Goal: Task Accomplishment & Management: Use online tool/utility

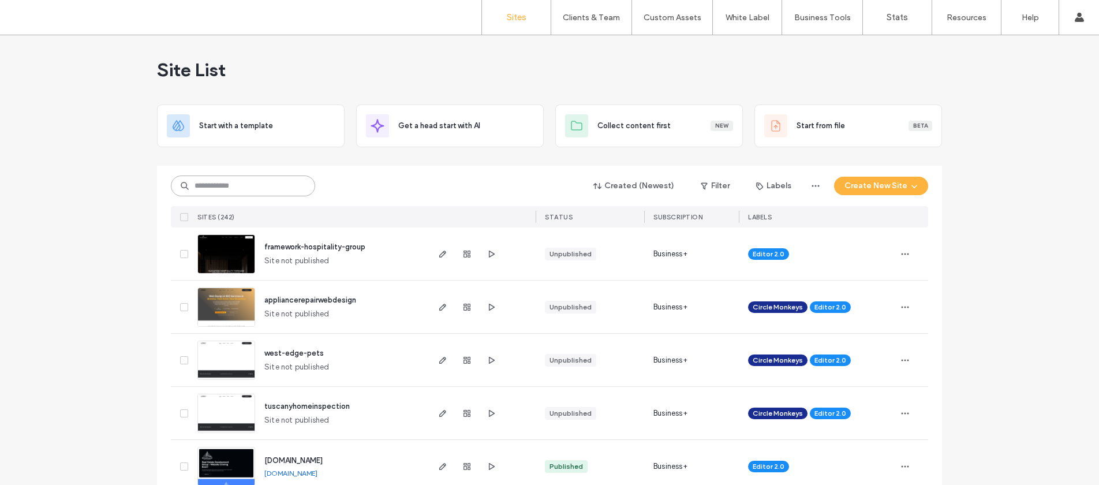
click at [234, 175] on input at bounding box center [243, 185] width 144 height 21
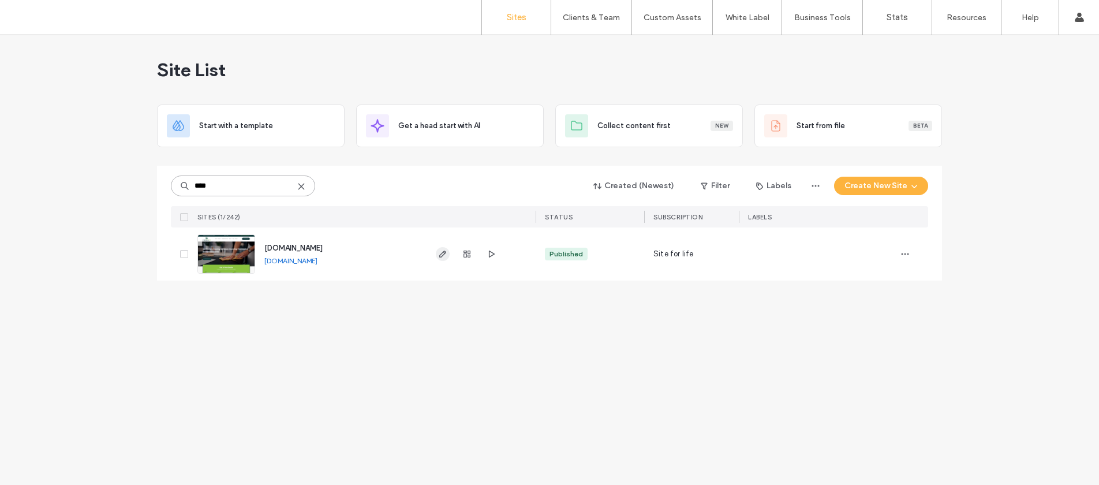
type input "****"
click at [446, 253] on use "button" at bounding box center [442, 253] width 7 height 7
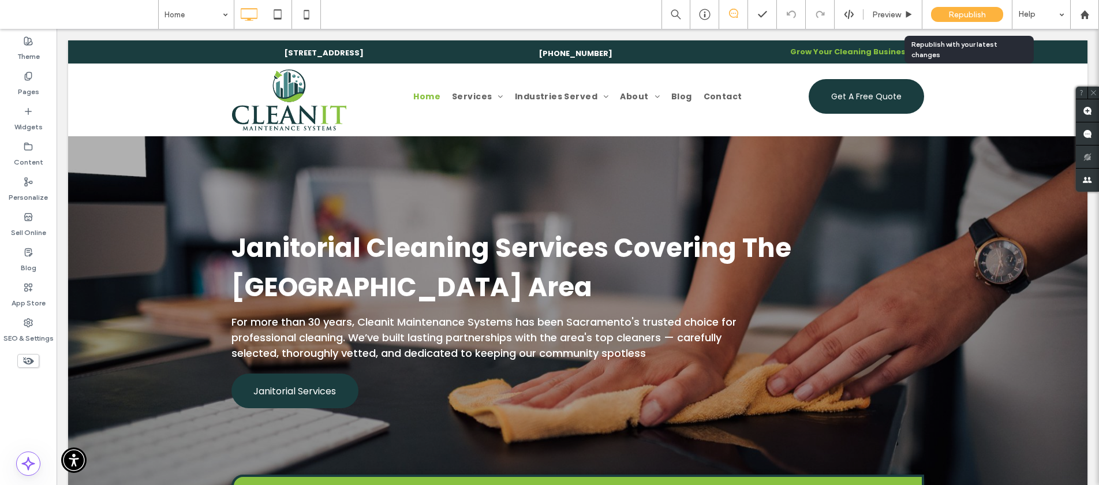
click at [960, 14] on span "Republish" at bounding box center [967, 15] width 38 height 10
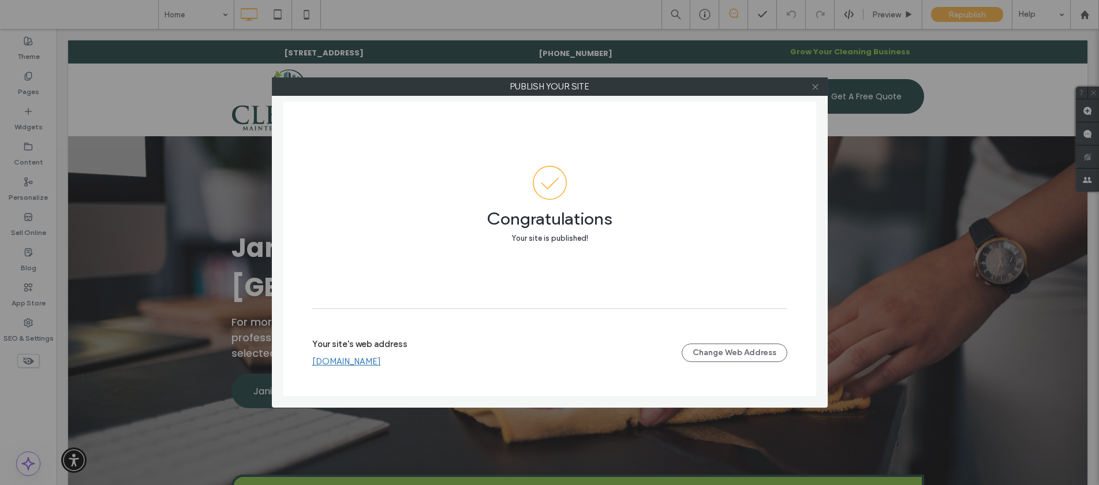
click at [815, 87] on use at bounding box center [815, 87] width 6 height 6
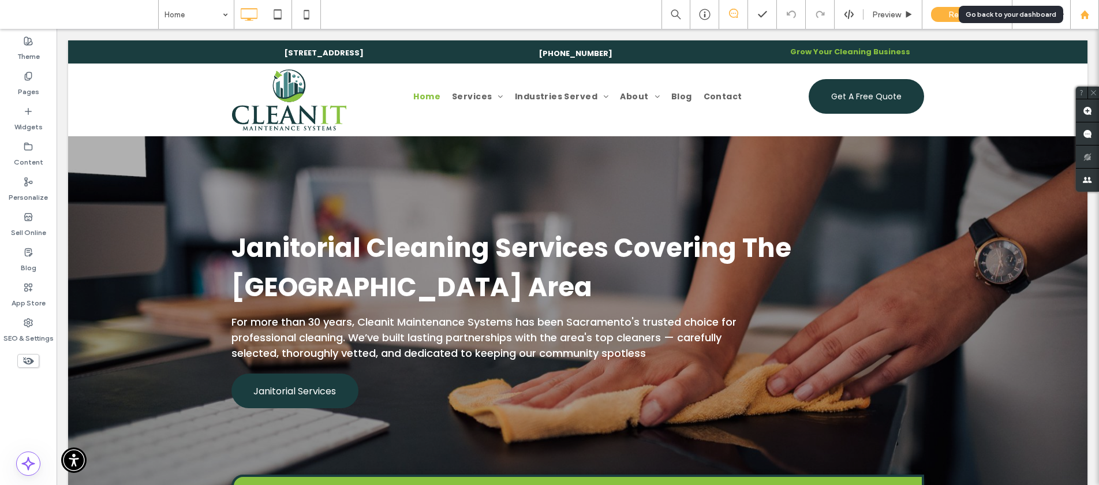
click at [1088, 14] on icon at bounding box center [1085, 15] width 10 height 10
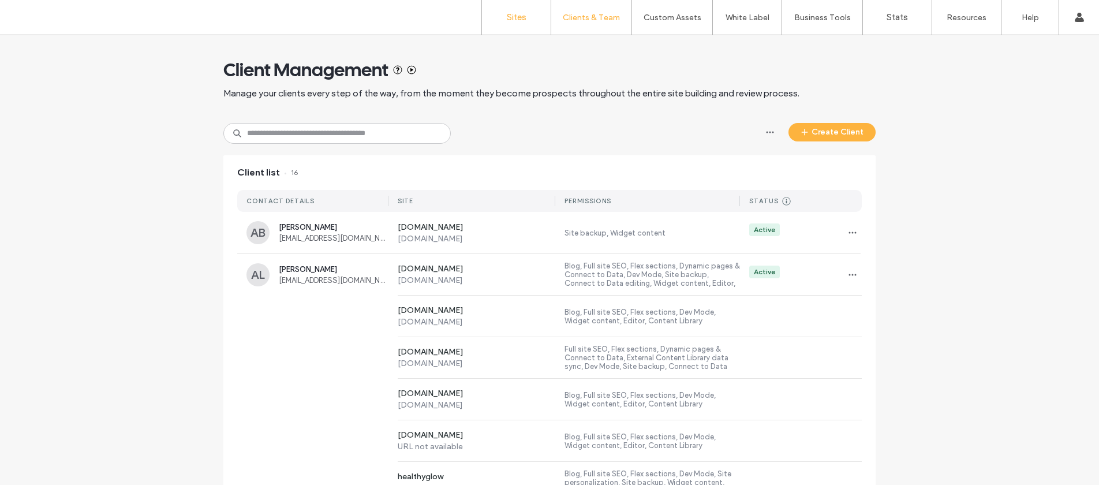
click at [492, 23] on link "Sites" at bounding box center [516, 17] width 69 height 35
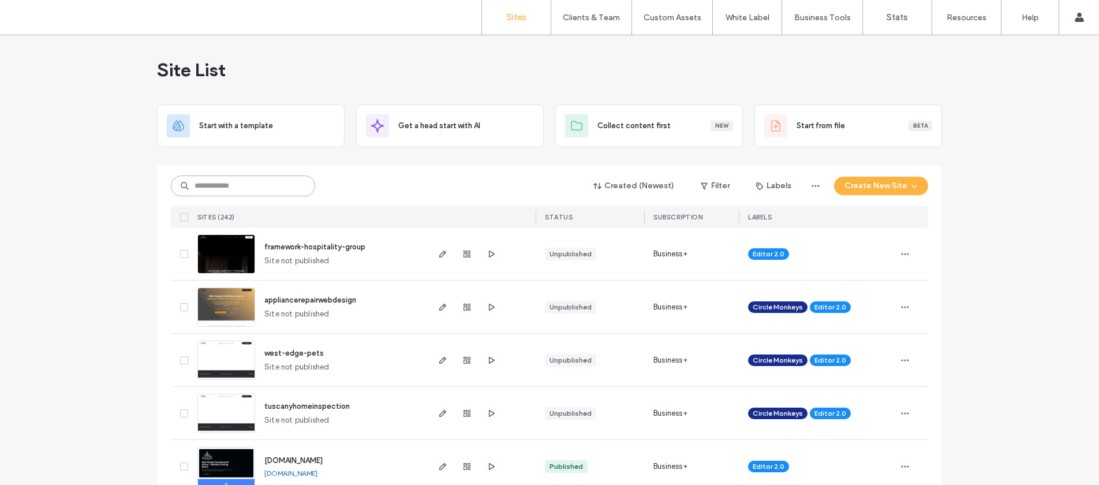
click at [245, 183] on input at bounding box center [243, 185] width 144 height 21
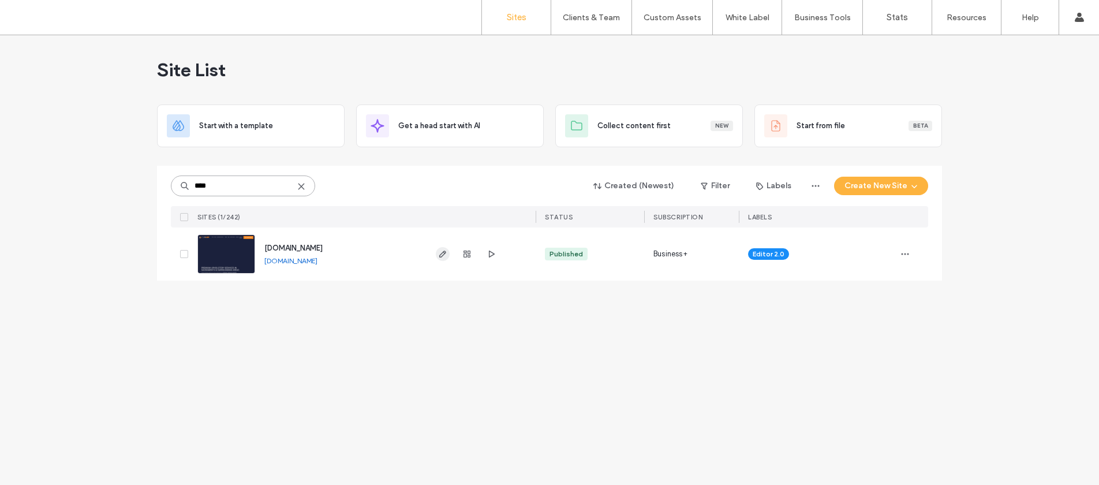
type input "****"
click at [444, 251] on use "button" at bounding box center [442, 253] width 7 height 7
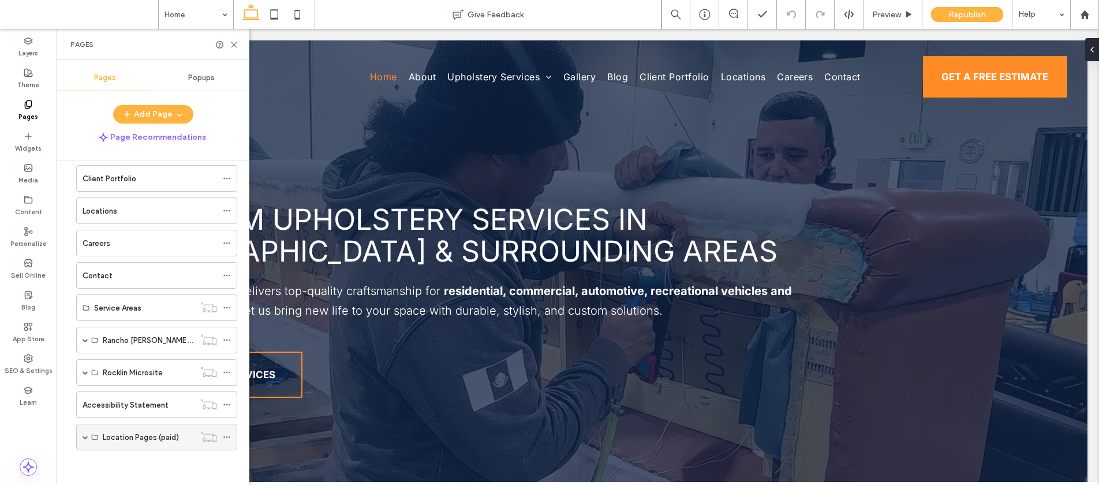
click at [81, 432] on div "Location Pages (paid)" at bounding box center [156, 437] width 161 height 27
click at [83, 436] on span at bounding box center [86, 437] width 6 height 6
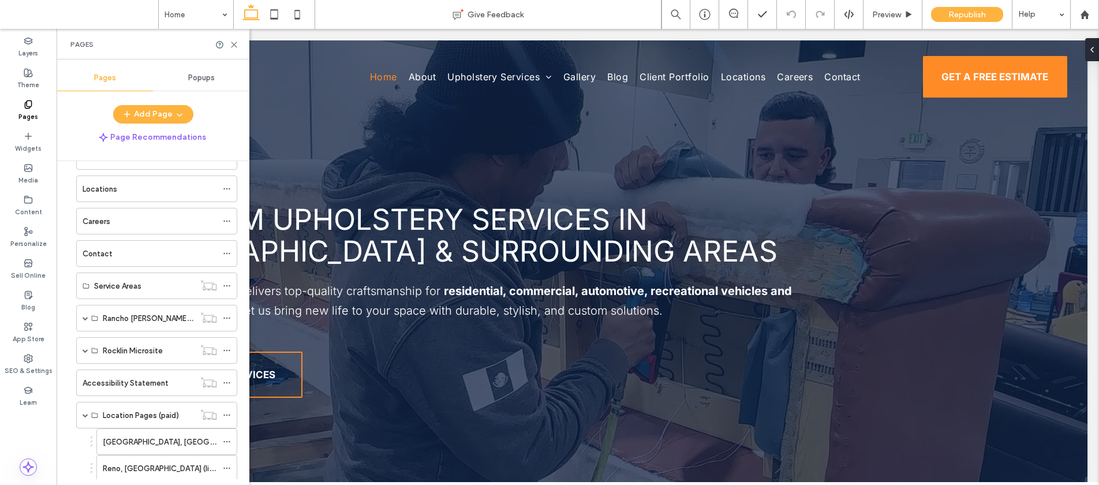
scroll to position [230, 0]
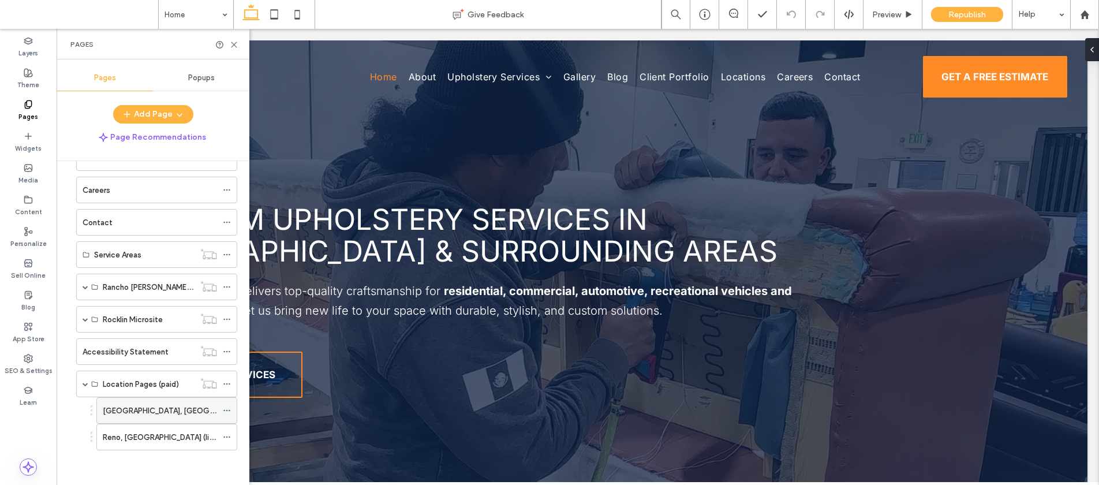
click at [135, 414] on label "[GEOGRAPHIC_DATA], [GEOGRAPHIC_DATA] (links to [GEOGRAPHIC_DATA][PERSON_NAME] c…" at bounding box center [282, 411] width 358 height 20
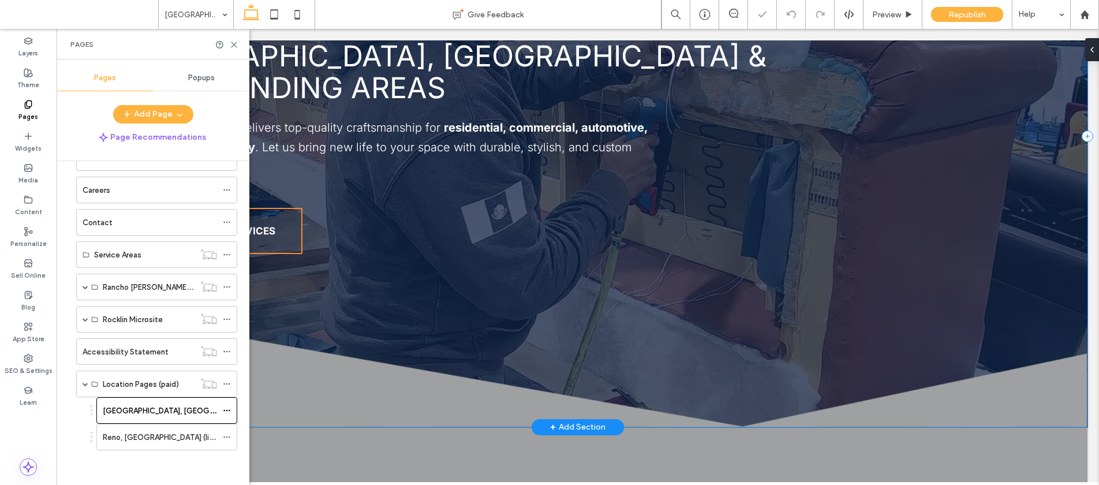
scroll to position [503, 0]
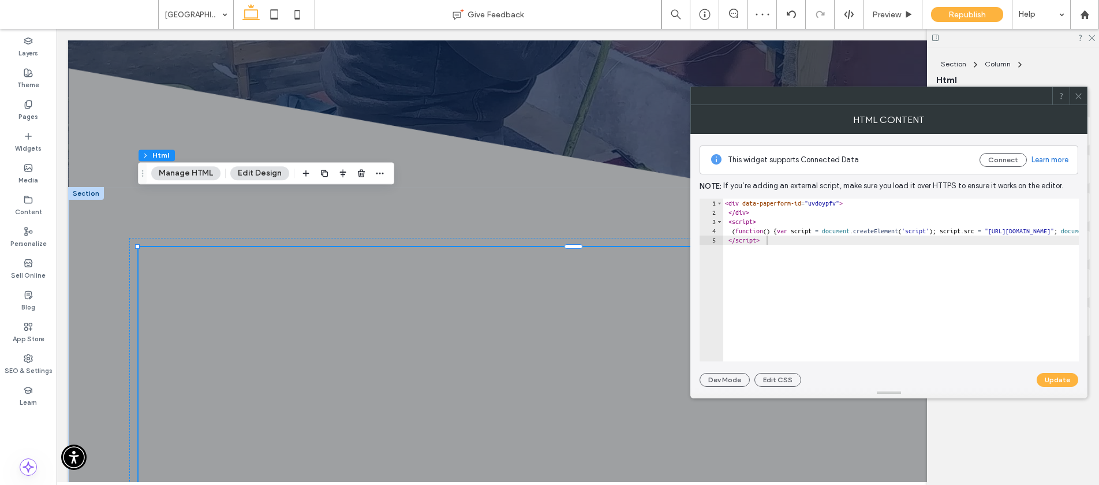
click at [1077, 103] on span at bounding box center [1078, 95] width 9 height 17
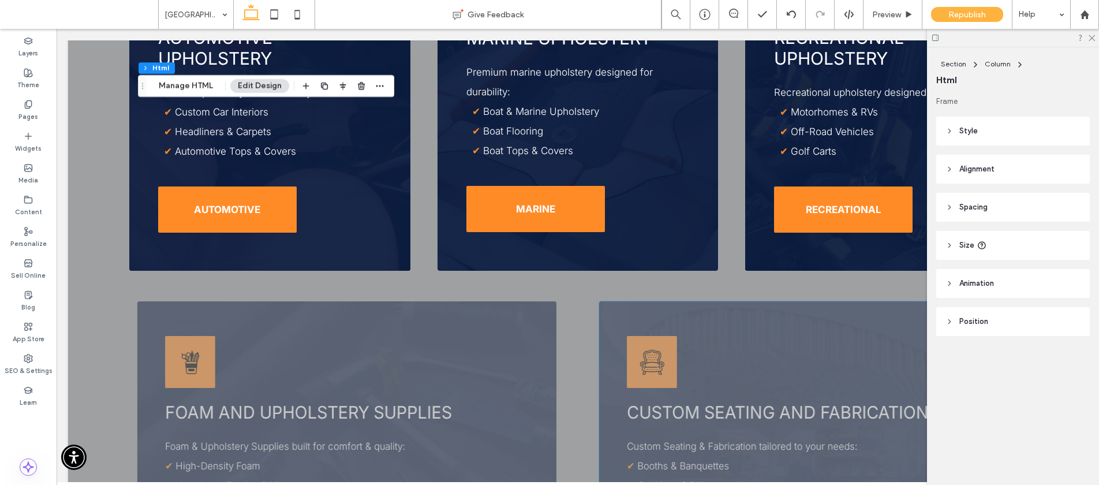
scroll to position [3181, 0]
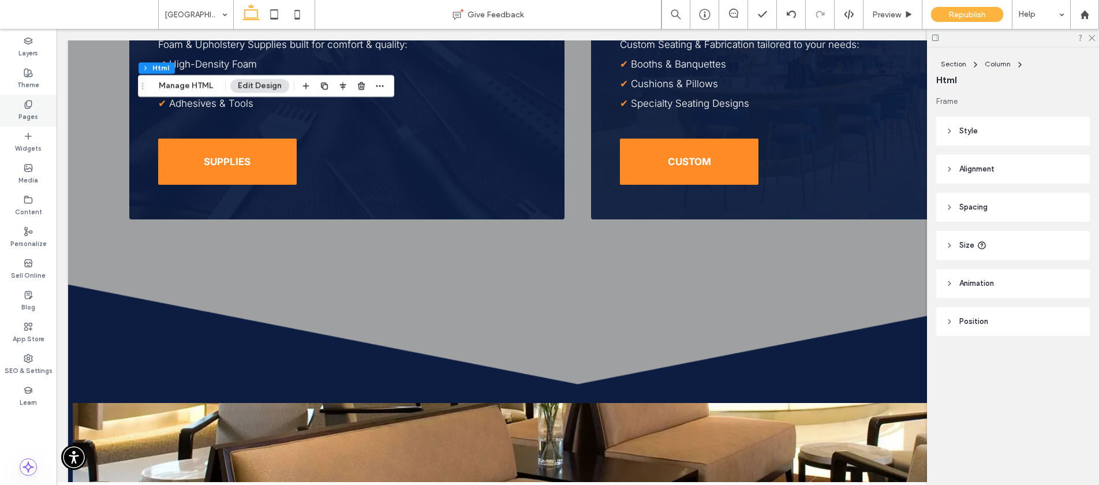
click at [12, 102] on div "Pages" at bounding box center [28, 111] width 57 height 32
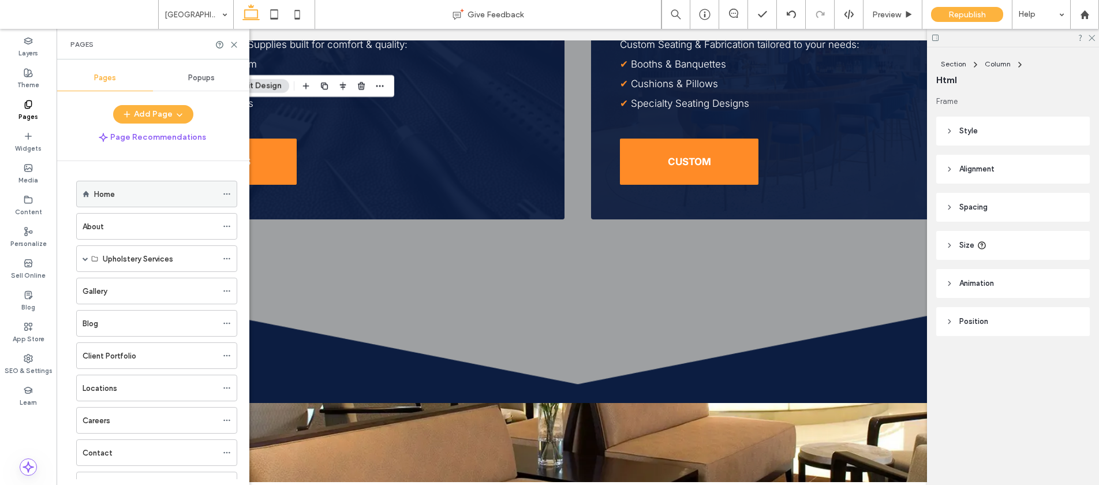
click at [92, 190] on div "Home" at bounding box center [156, 194] width 161 height 27
click at [166, 196] on div "Home" at bounding box center [155, 194] width 123 height 12
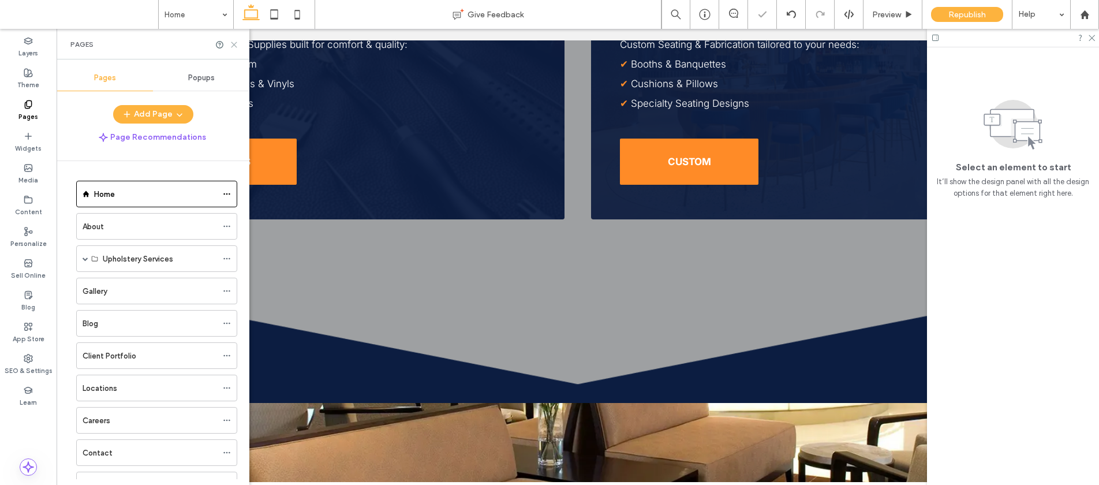
click at [231, 42] on use at bounding box center [233, 44] width 5 height 5
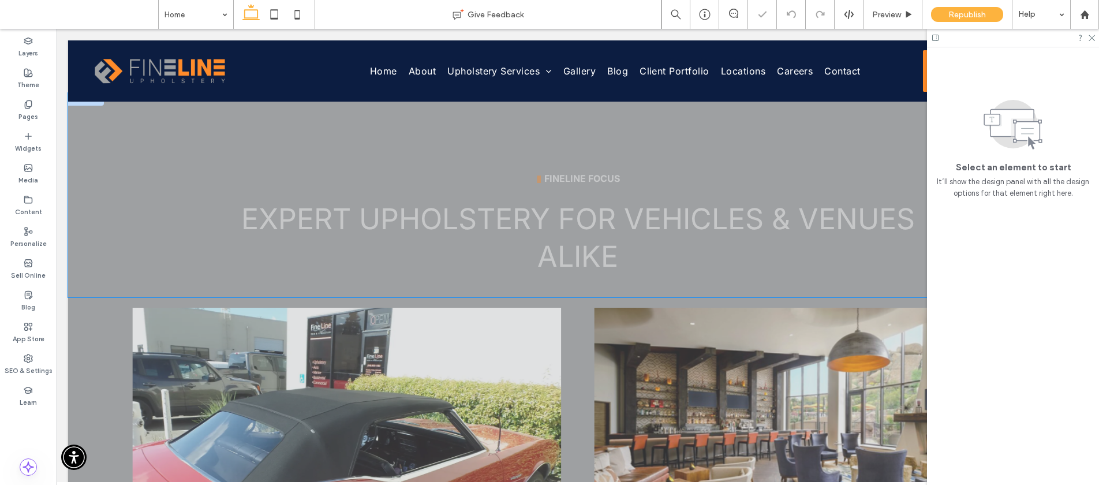
scroll to position [481, 0]
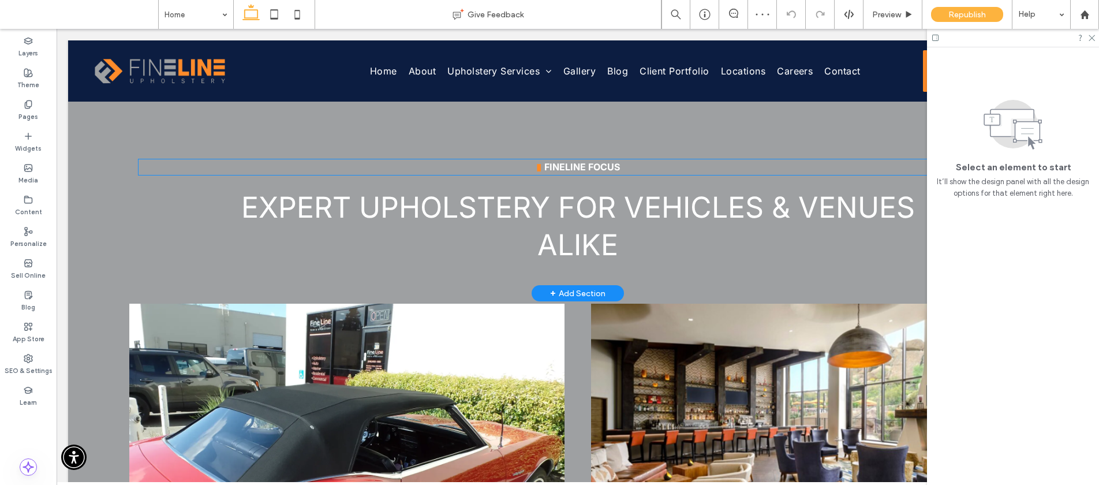
click at [578, 164] on strong "Fineline Focus" at bounding box center [582, 167] width 76 height 12
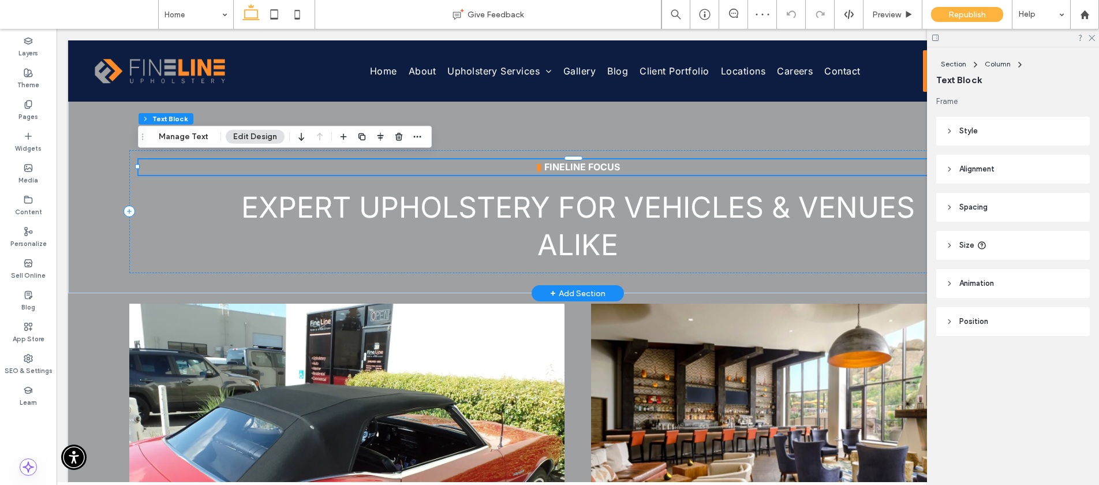
click at [578, 164] on div "▮ Fineline Focus" at bounding box center [578, 167] width 878 height 16
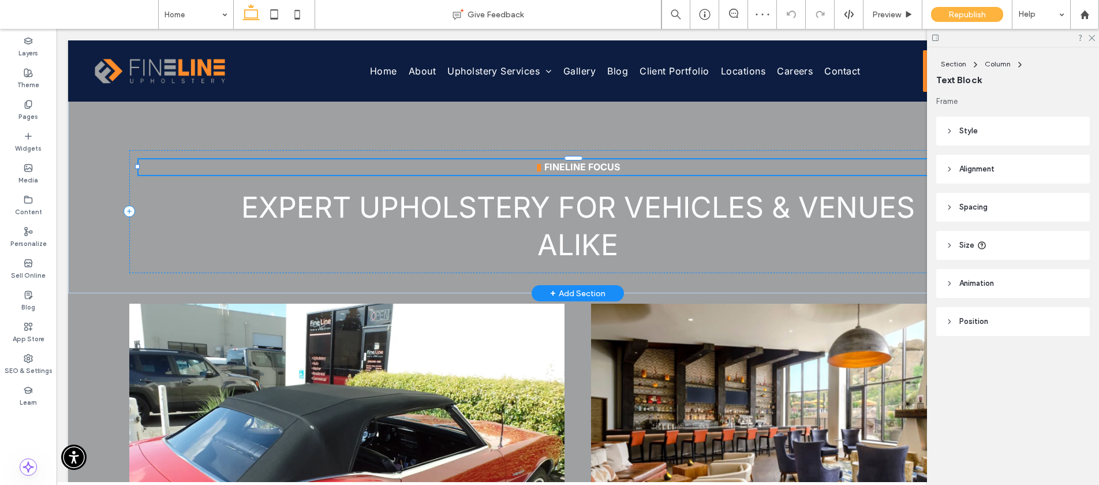
type input "*****"
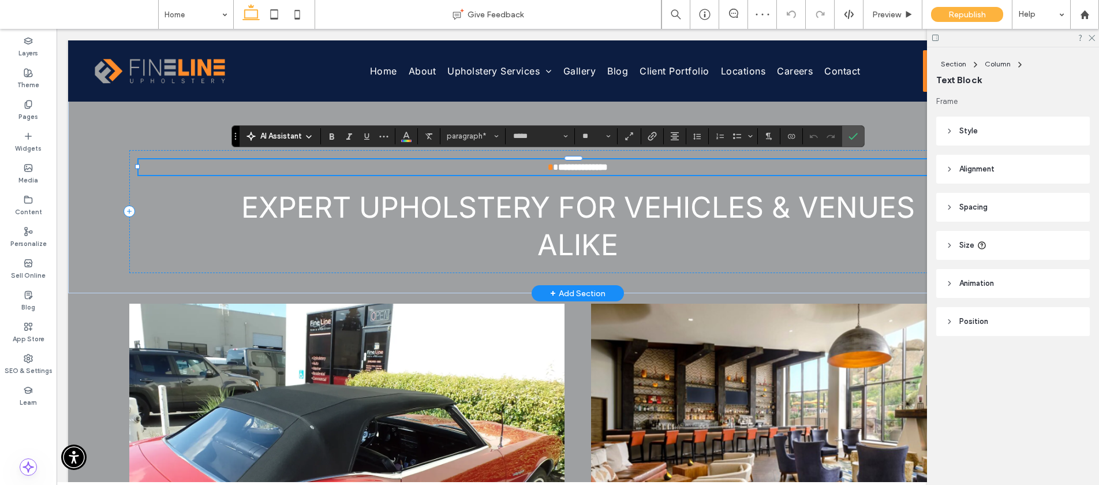
click at [630, 164] on p "**********" at bounding box center [578, 167] width 878 height 16
drag, startPoint x: 631, startPoint y: 165, endPoint x: 542, endPoint y: 164, distance: 89.5
click at [542, 164] on p "**********" at bounding box center [578, 167] width 878 height 16
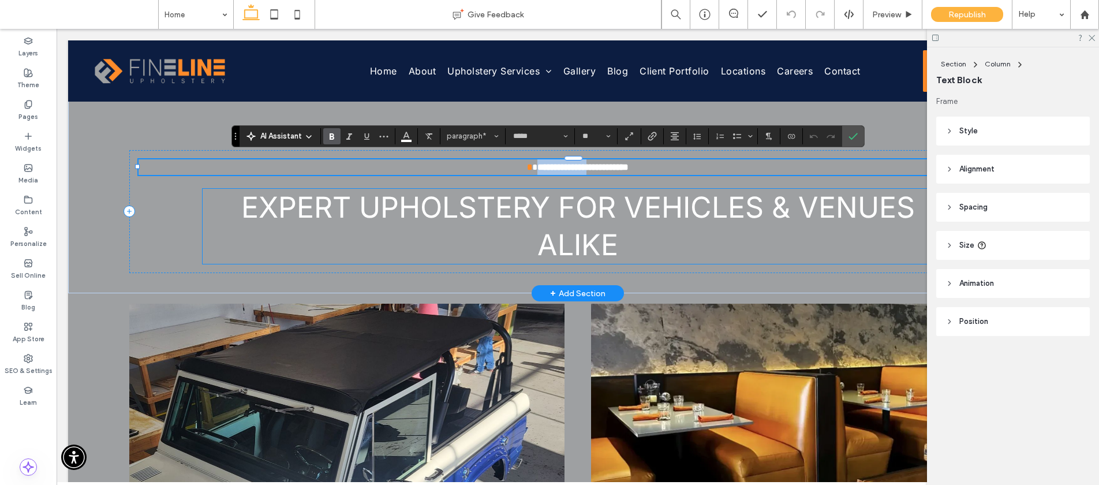
type input "**"
drag, startPoint x: 852, startPoint y: 134, endPoint x: 791, endPoint y: 107, distance: 66.9
click at [852, 134] on icon "Confirm" at bounding box center [852, 136] width 9 height 9
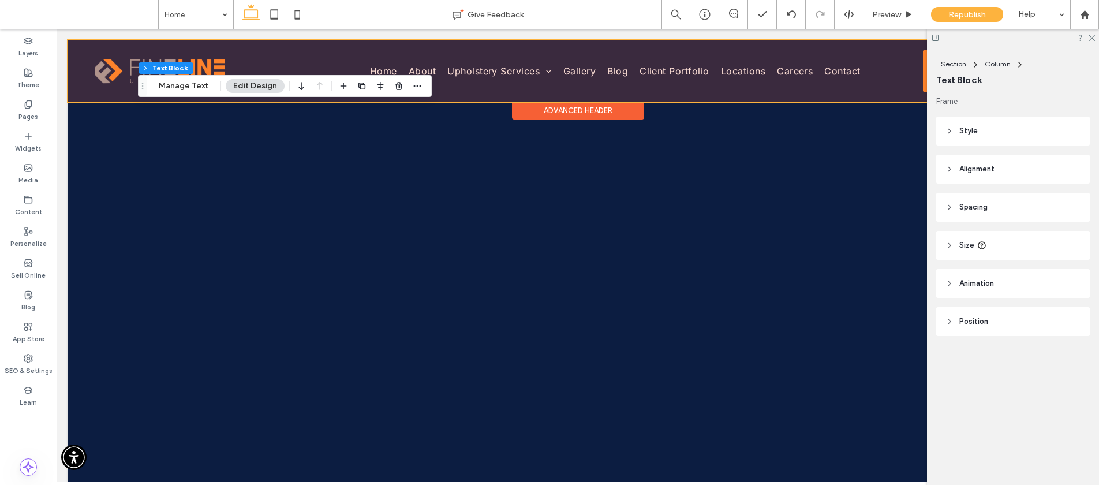
scroll to position [4000, 0]
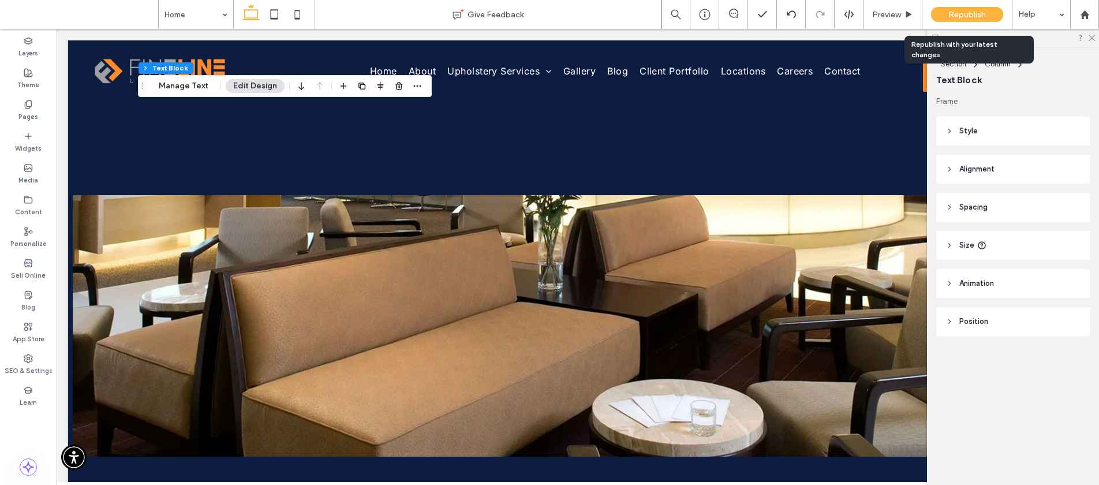
click at [956, 16] on span "Republish" at bounding box center [967, 15] width 38 height 10
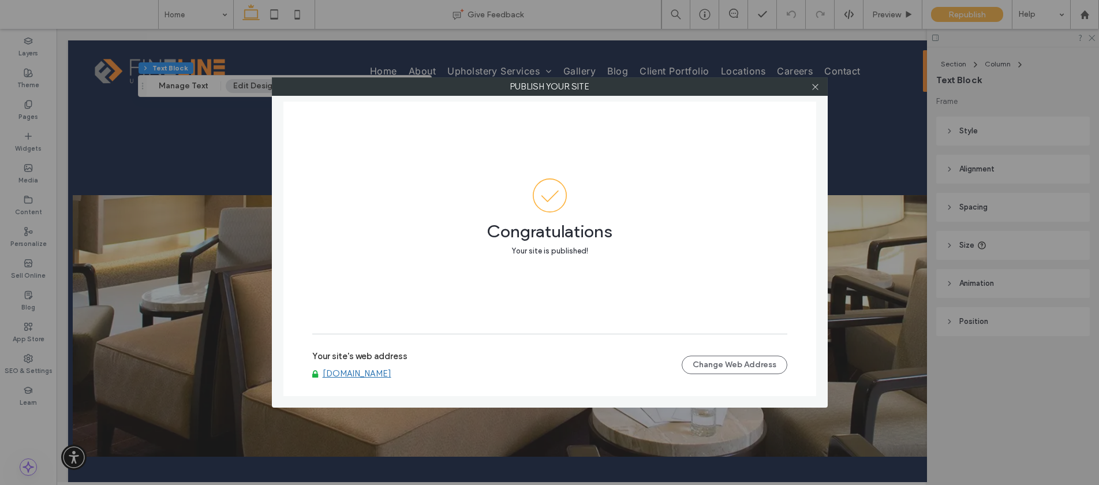
click at [819, 87] on div at bounding box center [815, 86] width 17 height 17
click at [817, 86] on icon at bounding box center [815, 87] width 9 height 9
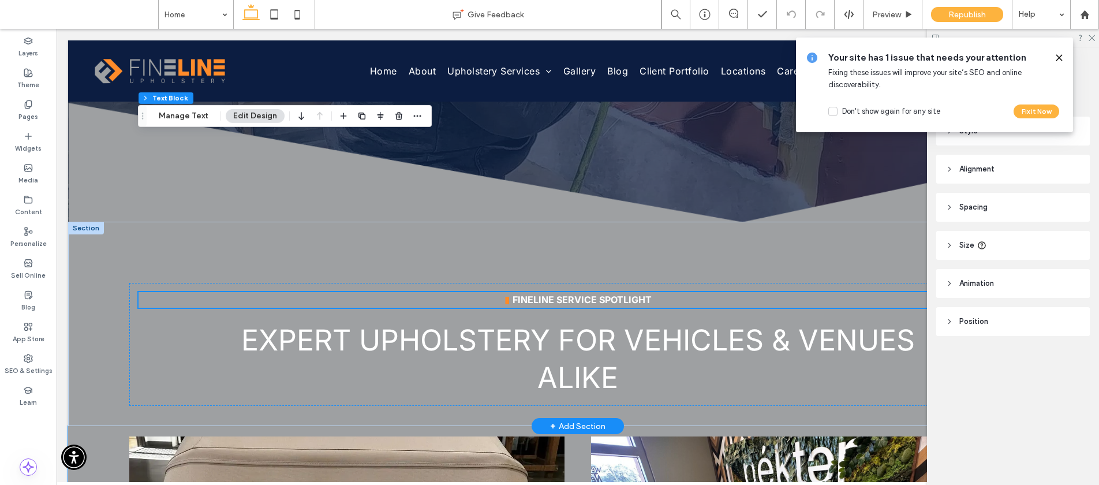
scroll to position [502, 0]
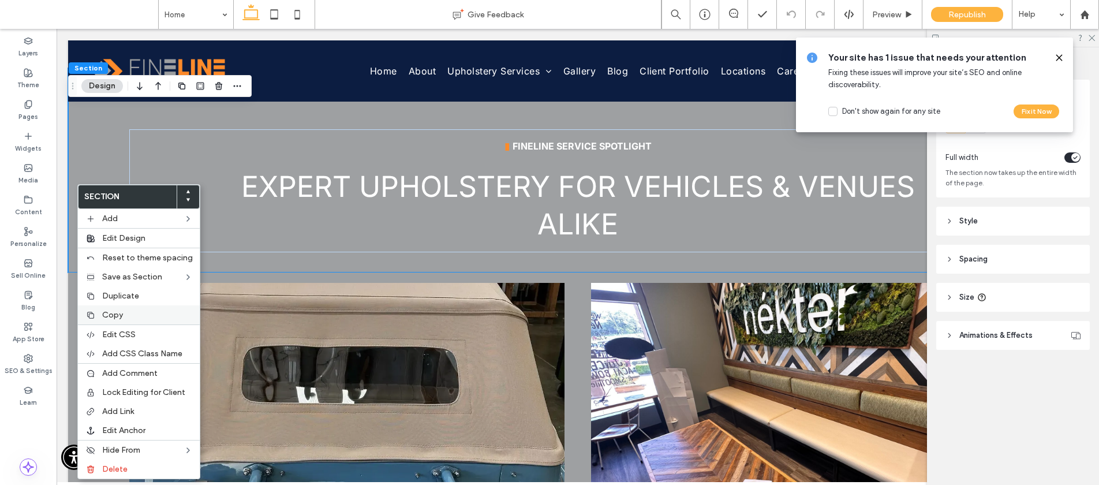
click at [107, 310] on span "Copy" at bounding box center [112, 315] width 21 height 10
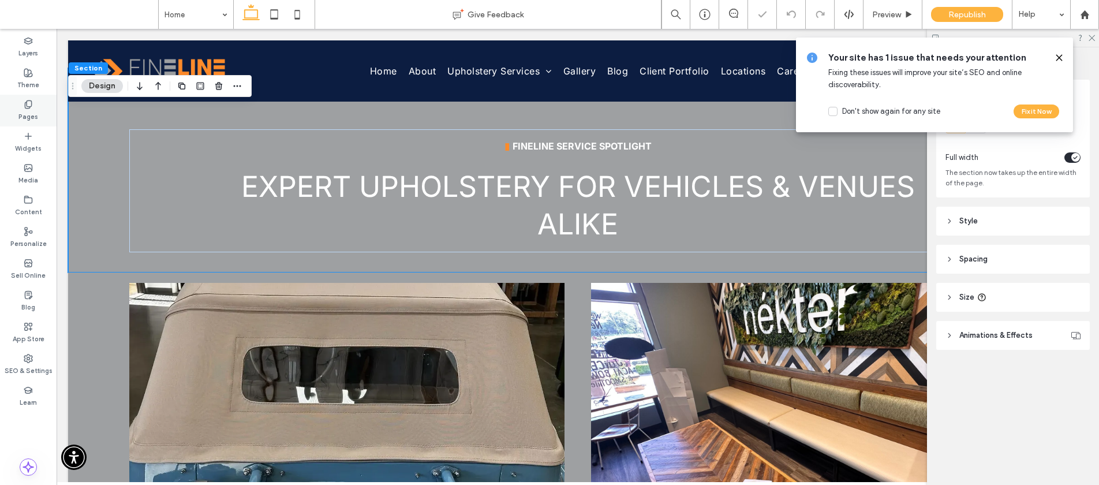
click at [14, 110] on div "Pages" at bounding box center [28, 111] width 57 height 32
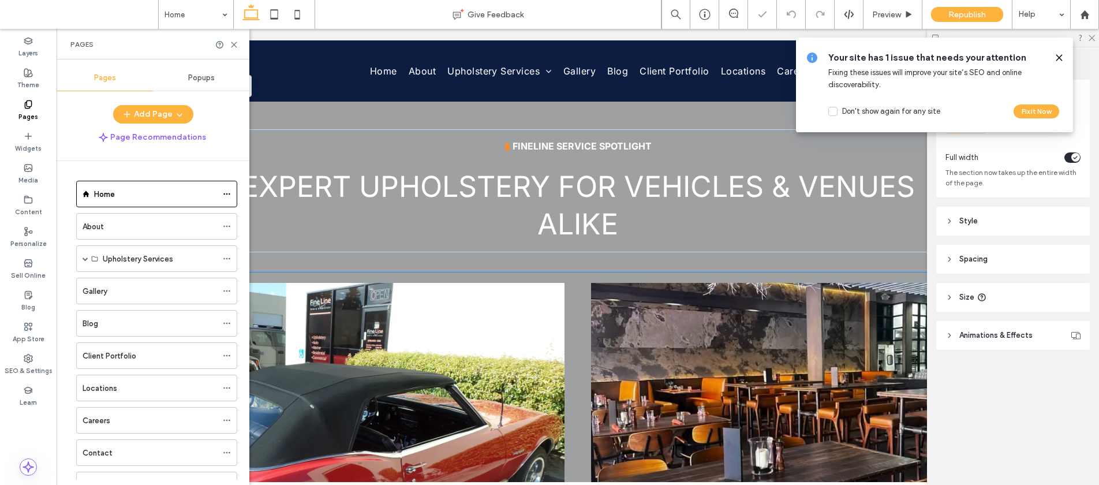
scroll to position [230, 0]
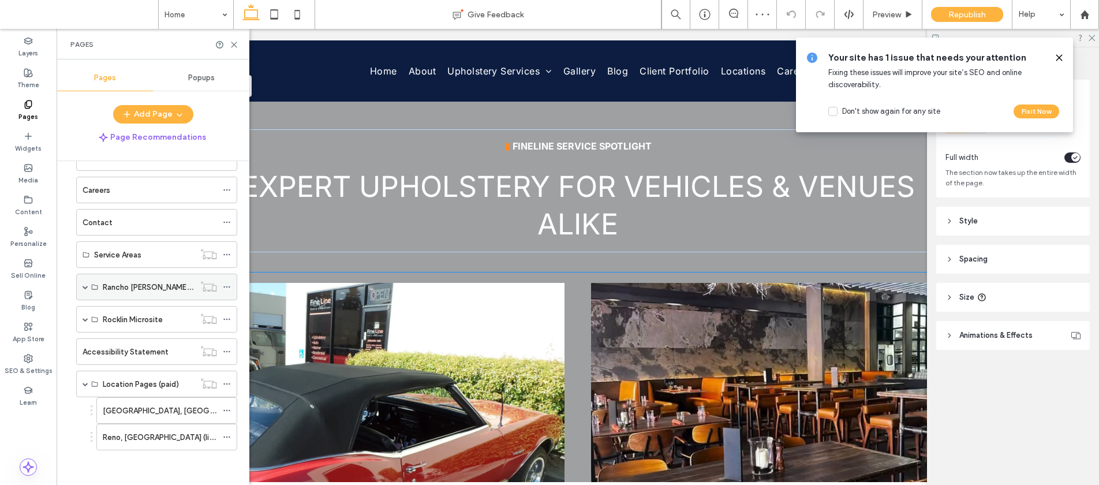
click at [83, 286] on span at bounding box center [86, 287] width 6 height 6
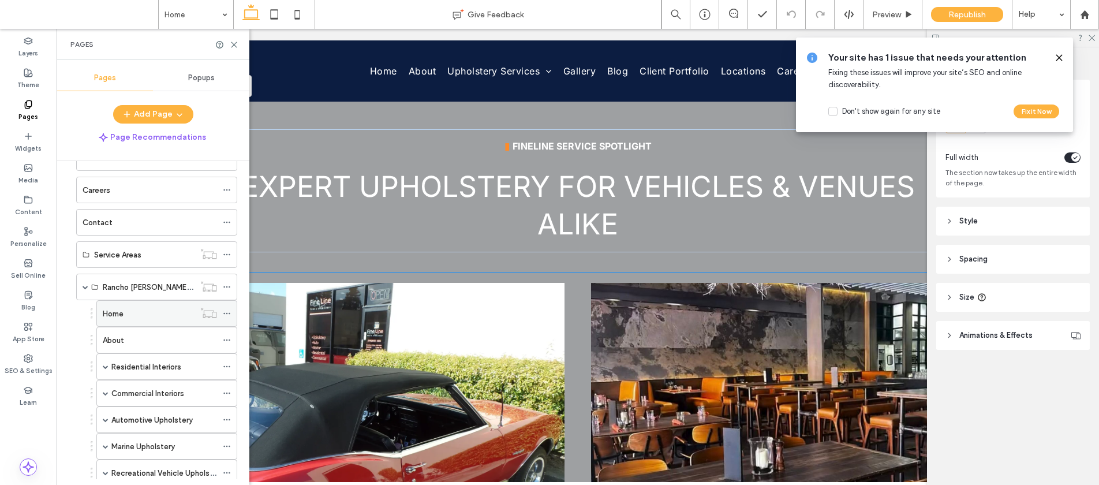
click at [127, 315] on div "Home" at bounding box center [149, 314] width 92 height 12
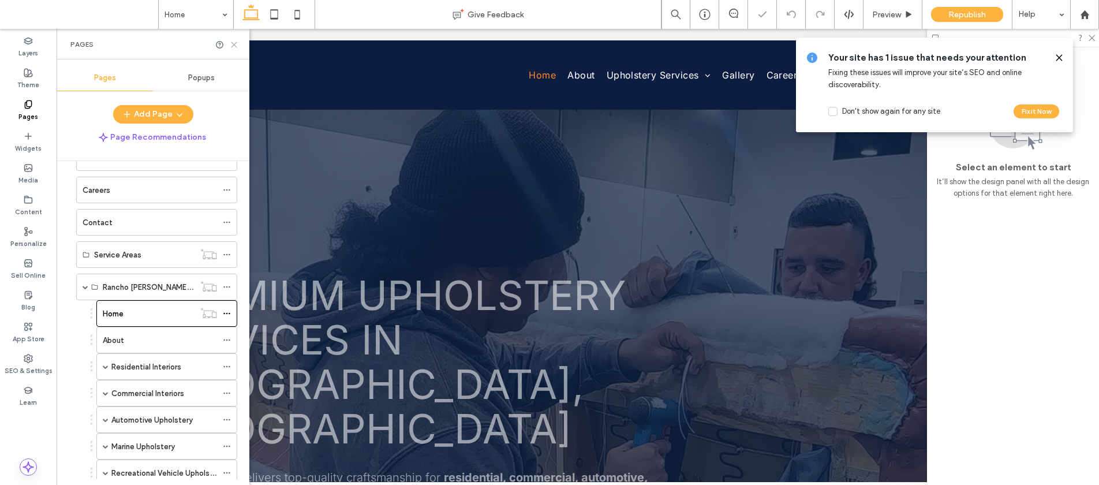
click at [230, 43] on icon at bounding box center [234, 44] width 9 height 9
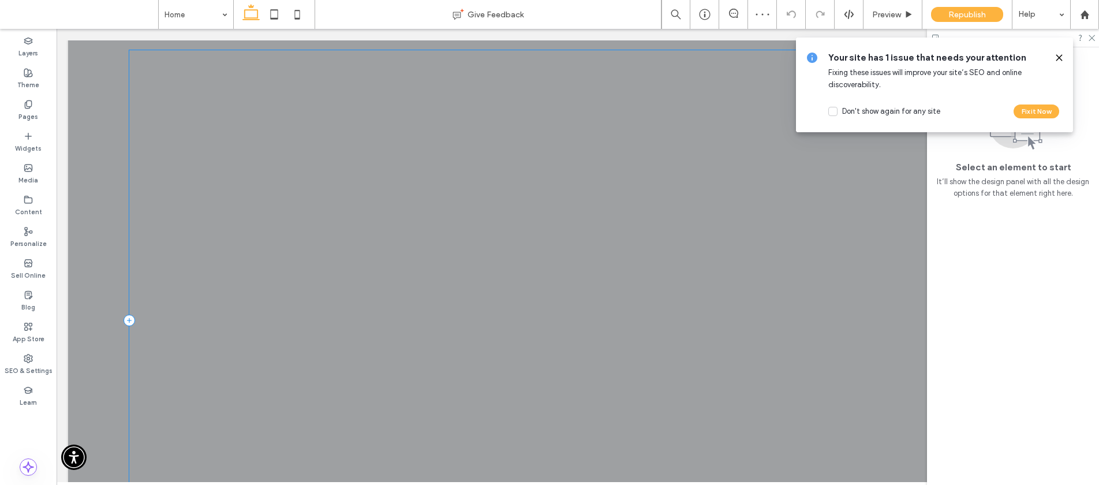
scroll to position [768, 0]
click at [32, 114] on label "Pages" at bounding box center [28, 115] width 20 height 13
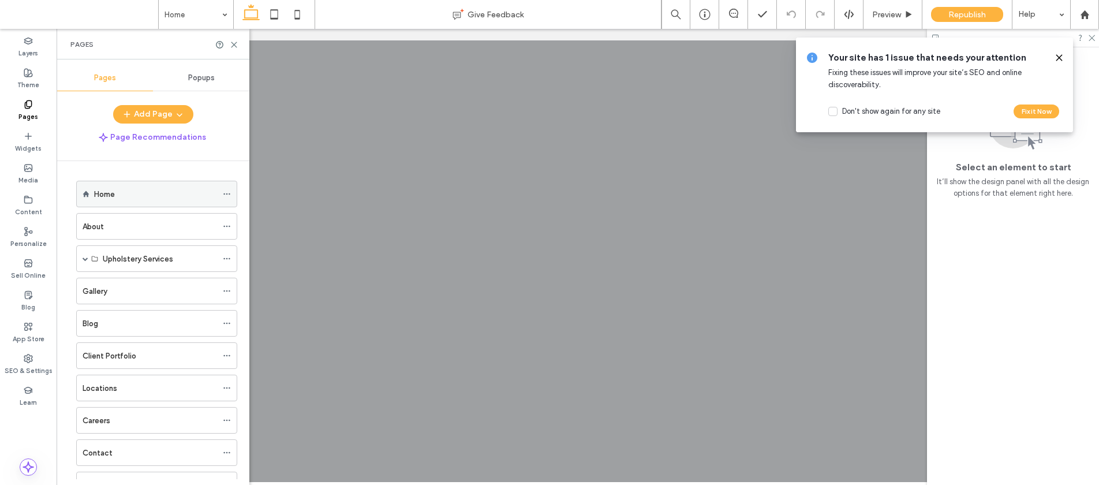
click at [127, 194] on div "Home" at bounding box center [155, 194] width 123 height 12
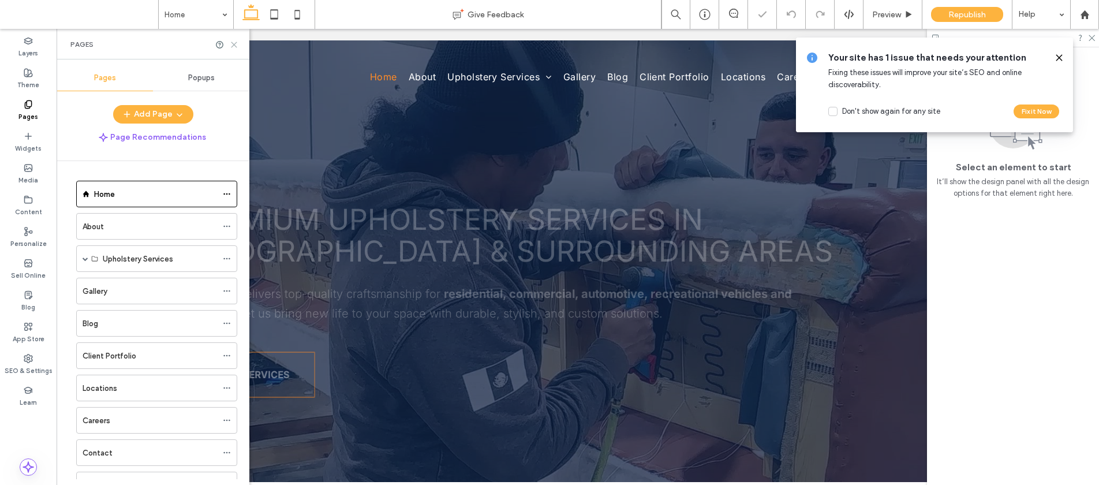
click at [235, 44] on icon at bounding box center [234, 44] width 9 height 9
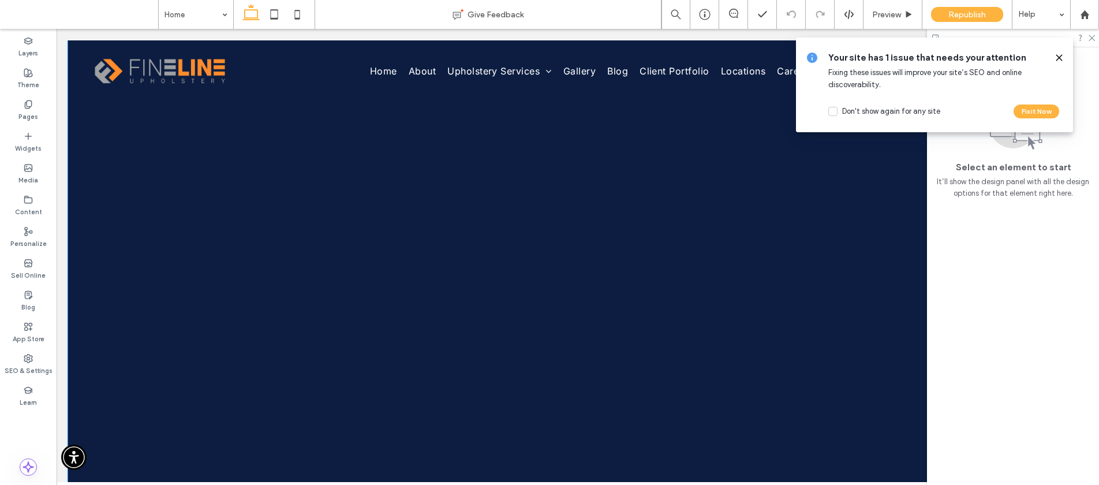
scroll to position [3207, 0]
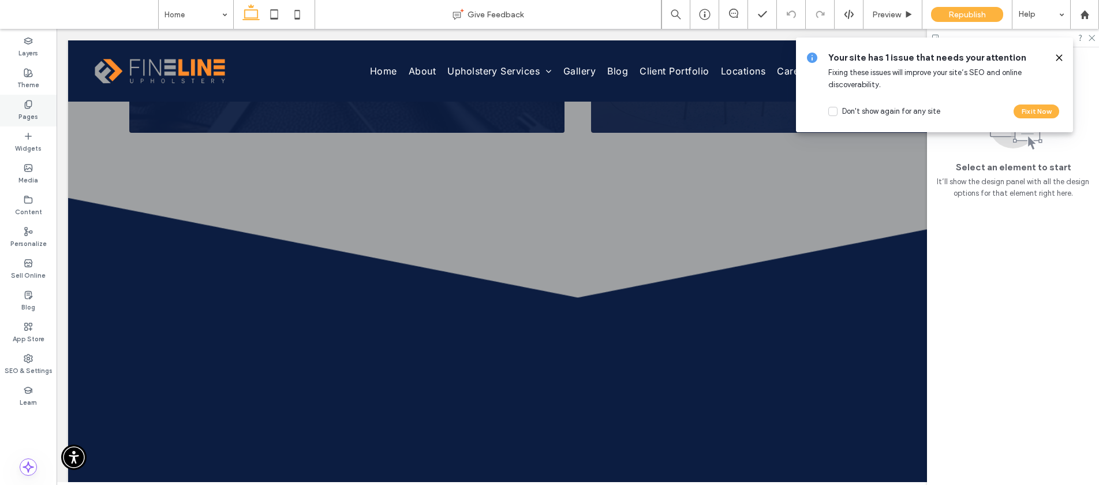
click at [29, 111] on label "Pages" at bounding box center [28, 115] width 20 height 13
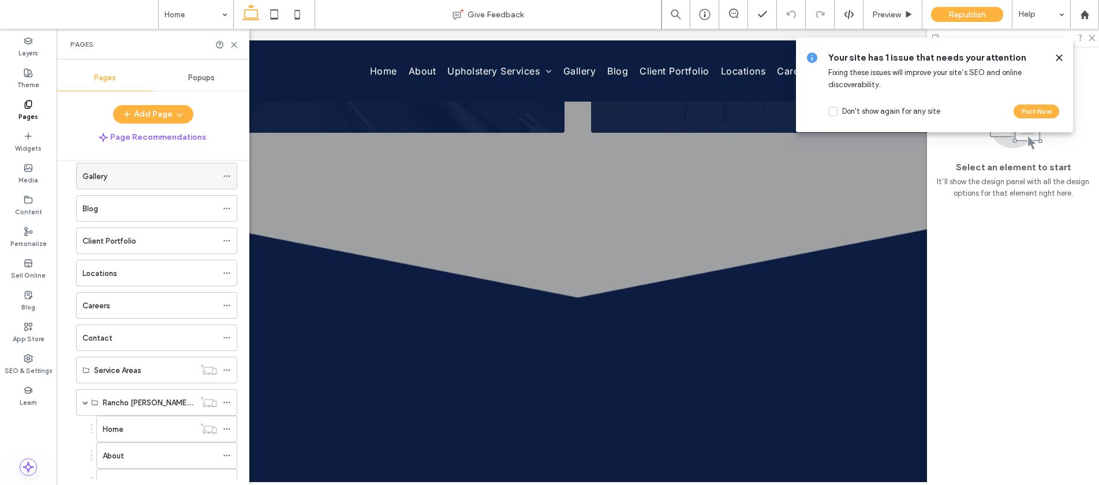
scroll to position [181, 0]
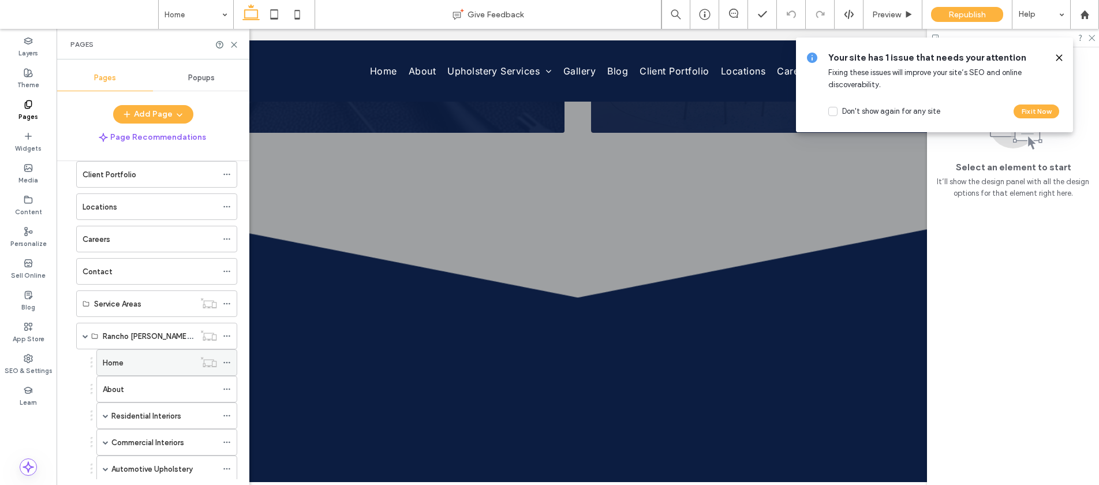
click at [119, 361] on label "Home" at bounding box center [113, 363] width 21 height 20
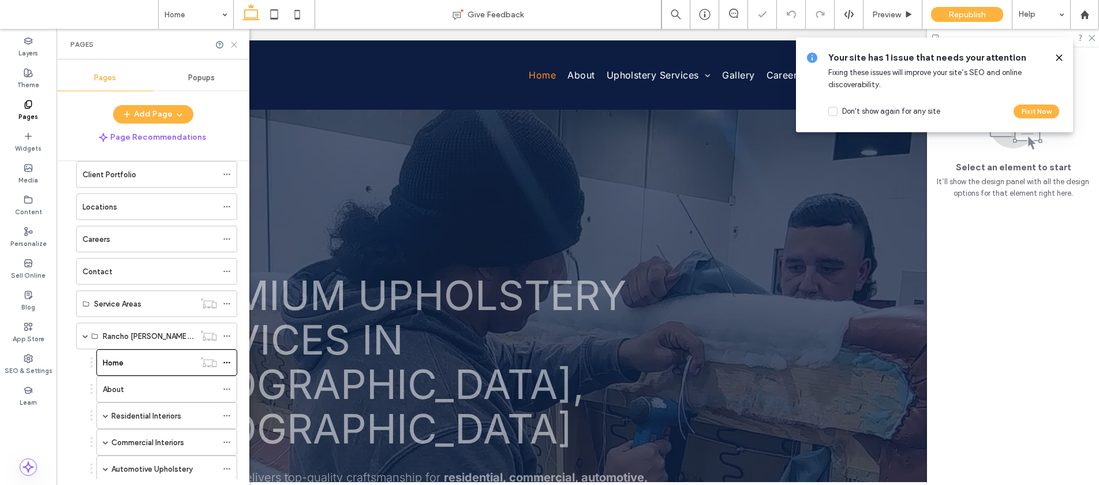
click at [233, 44] on use at bounding box center [233, 44] width 5 height 5
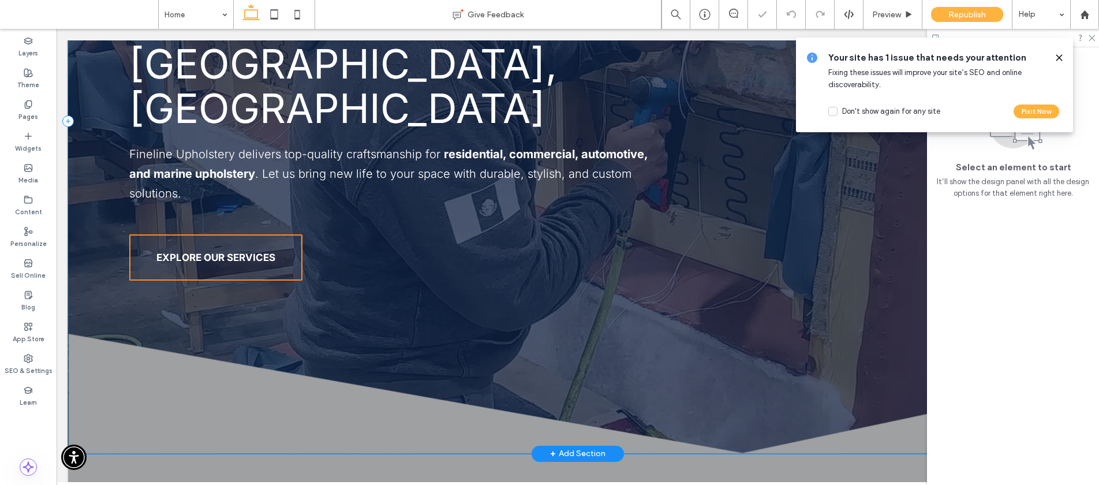
scroll to position [451, 0]
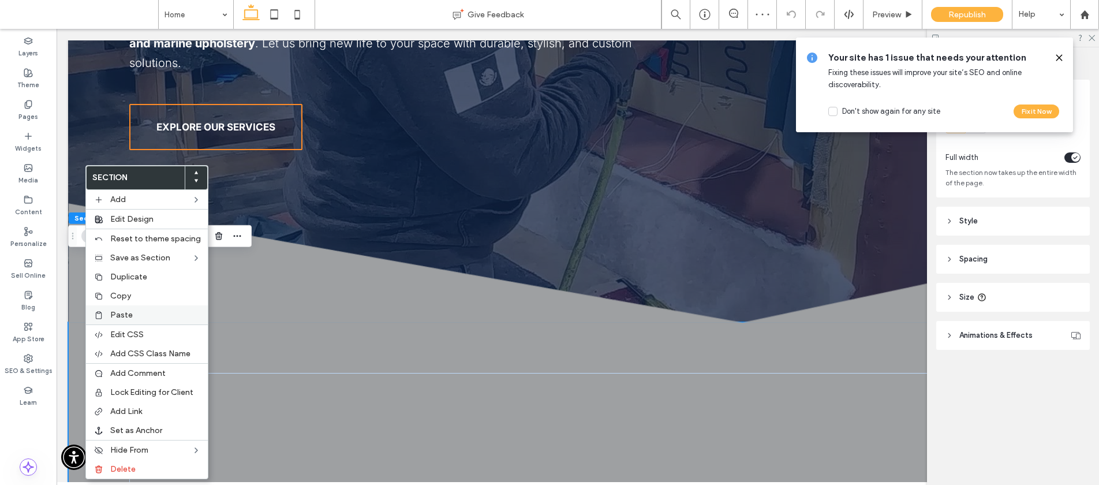
click at [97, 311] on use at bounding box center [99, 315] width 6 height 8
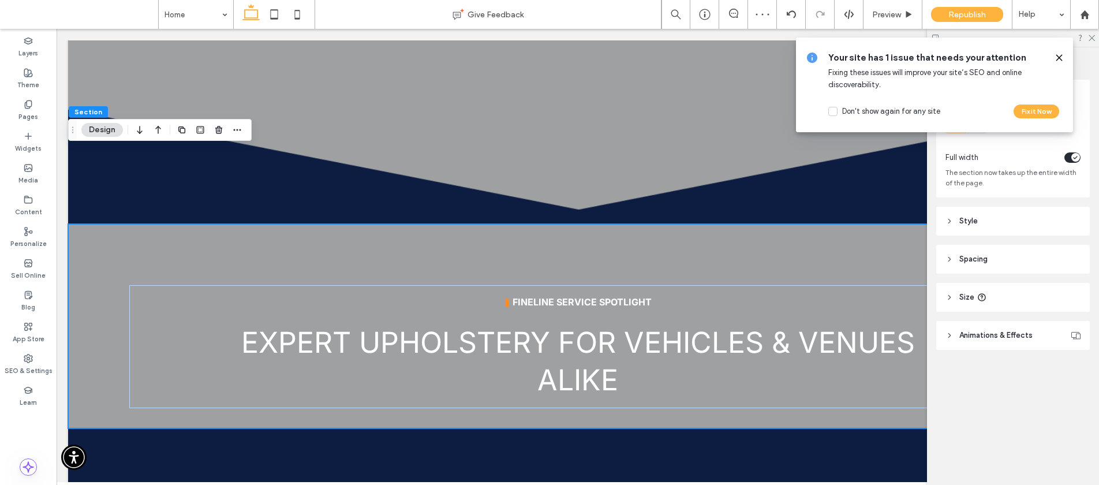
scroll to position [1281, 0]
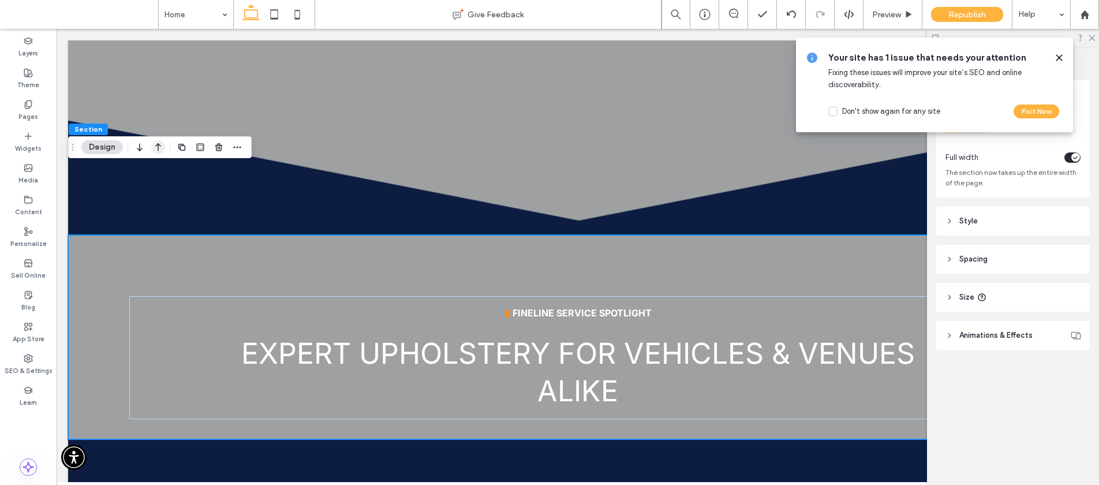
click at [160, 141] on icon "button" at bounding box center [158, 147] width 14 height 21
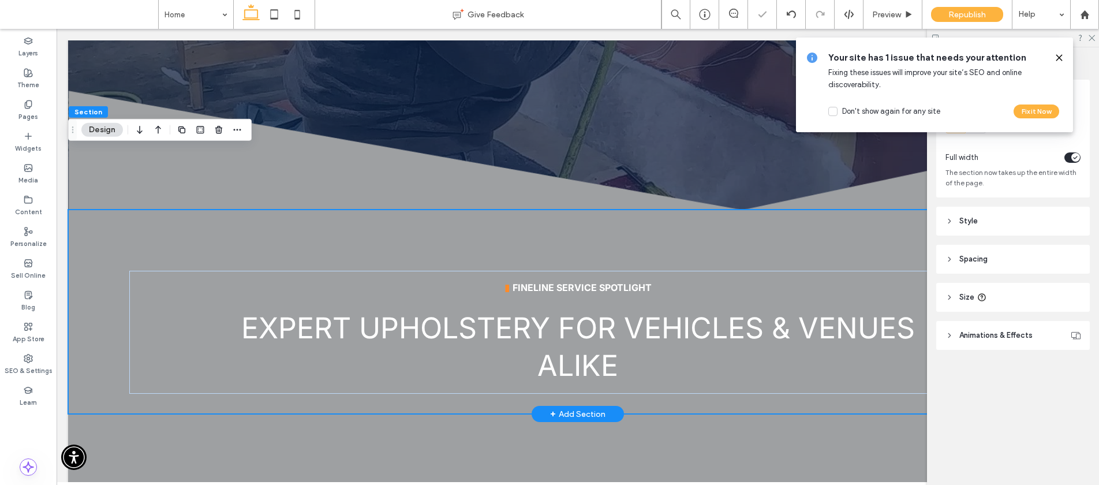
scroll to position [556, 0]
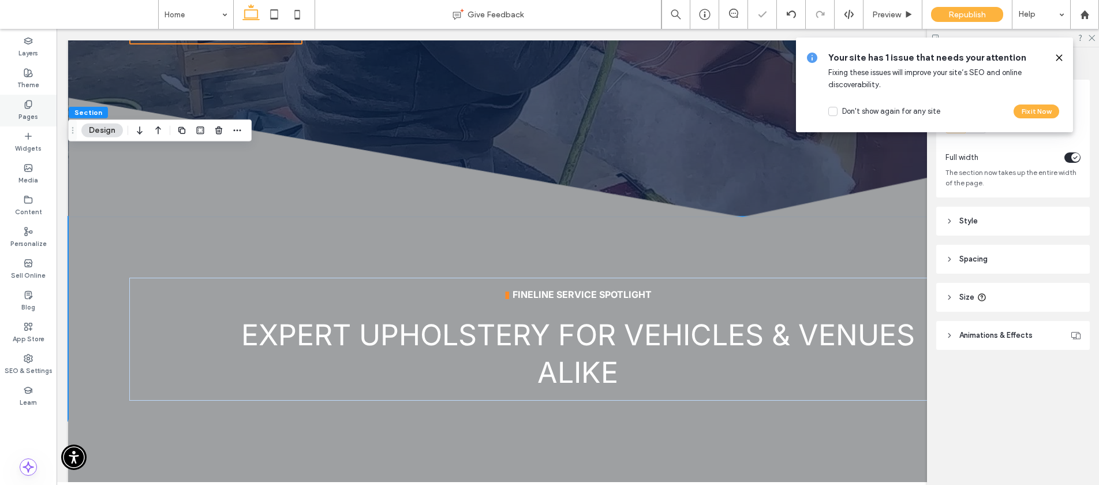
click at [31, 113] on label "Pages" at bounding box center [28, 115] width 20 height 13
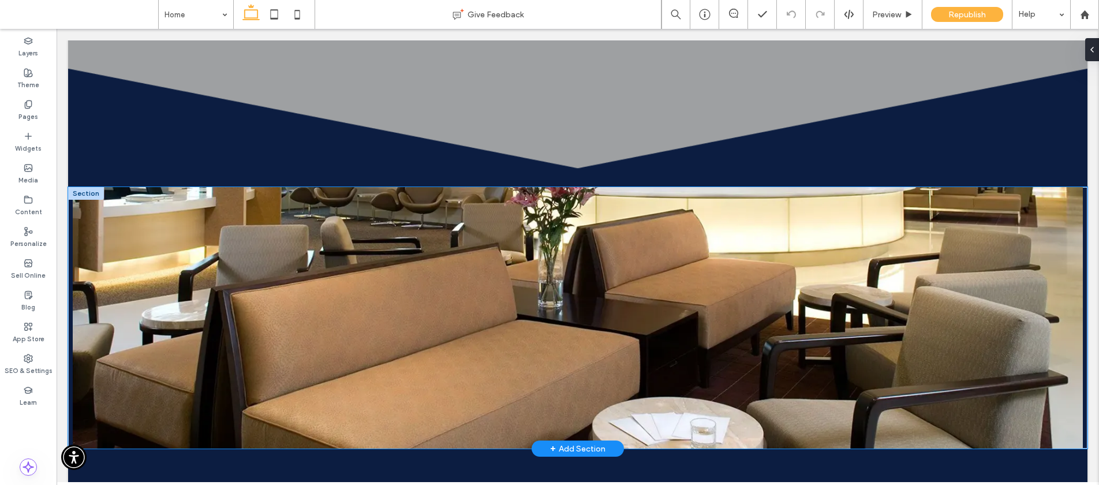
scroll to position [3116, 0]
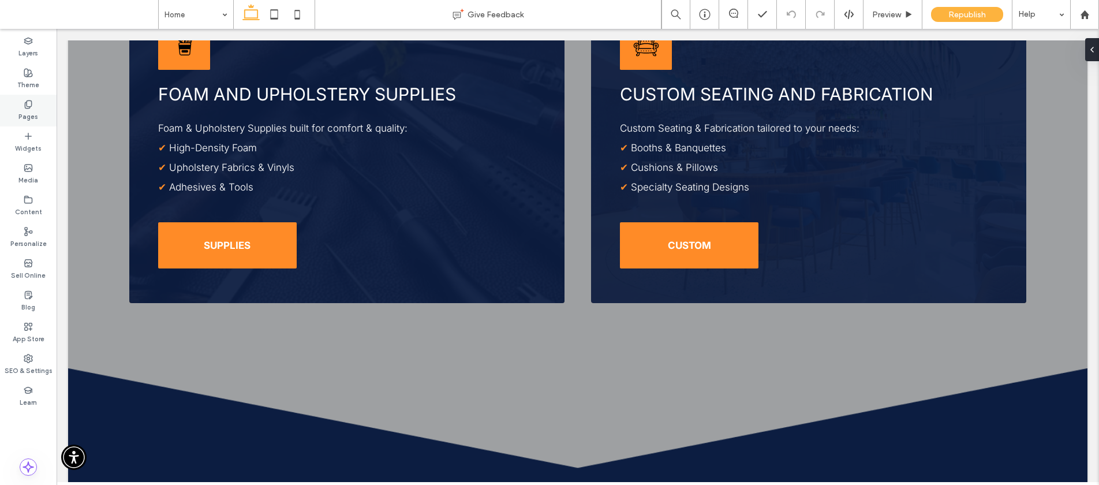
click at [18, 96] on div "Pages" at bounding box center [28, 111] width 57 height 32
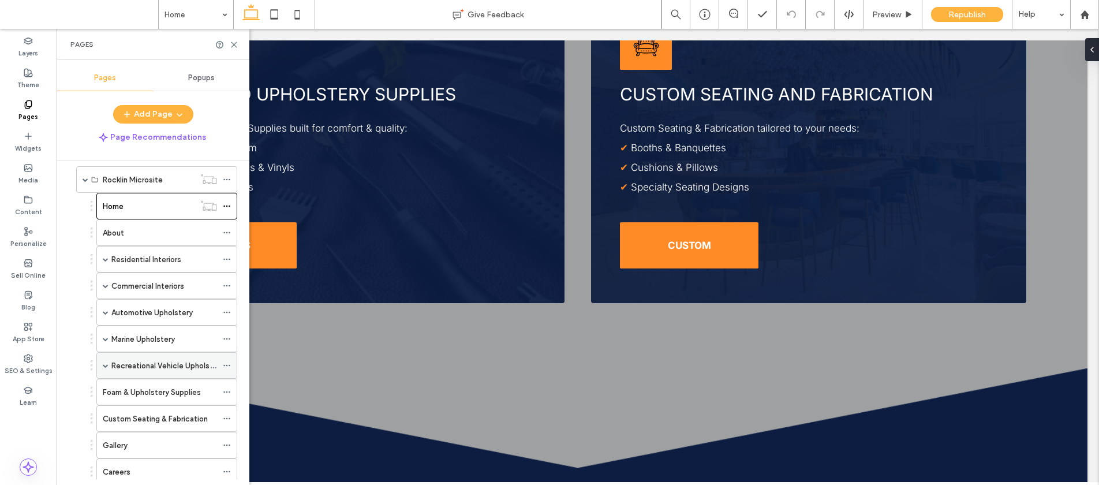
scroll to position [149, 0]
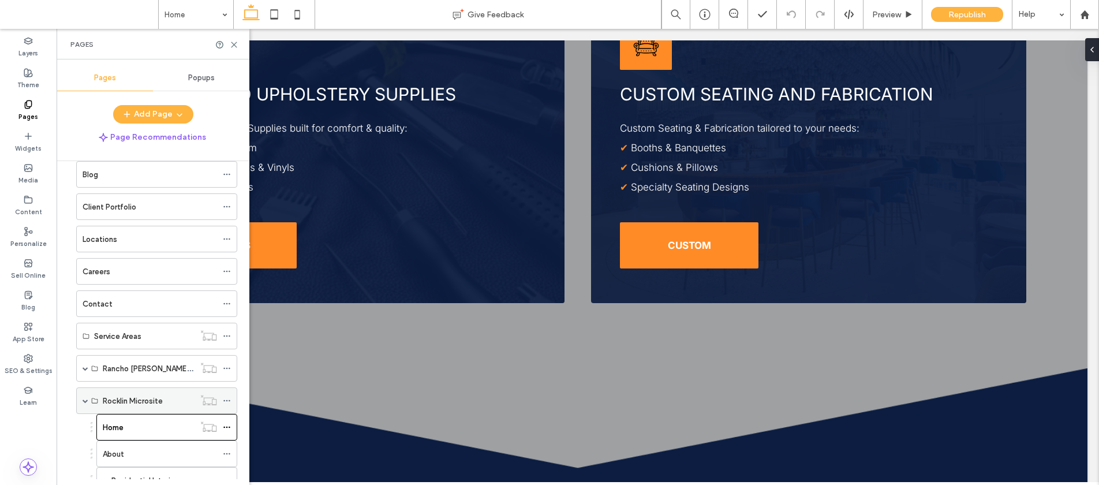
click at [85, 402] on span at bounding box center [86, 401] width 6 height 6
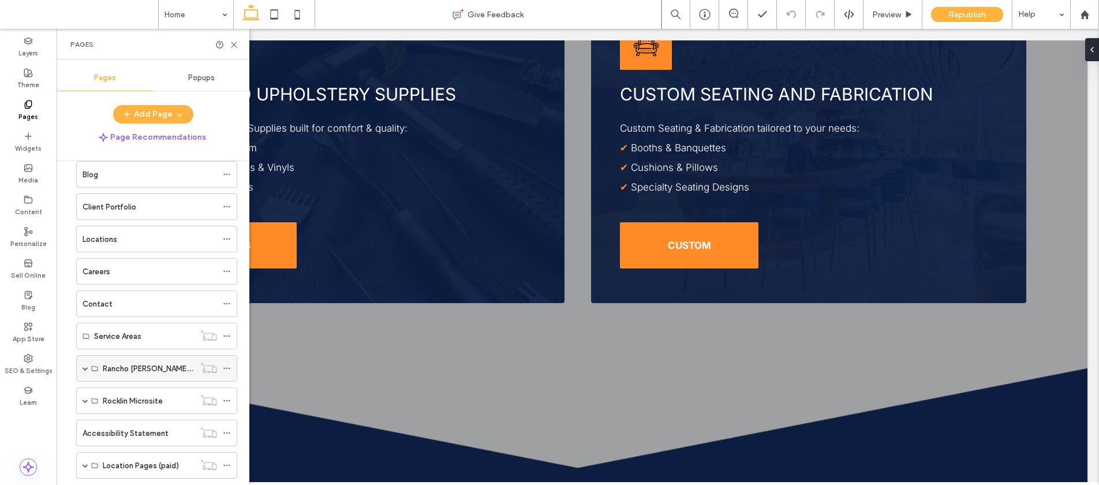
click at [84, 370] on span at bounding box center [86, 368] width 6 height 6
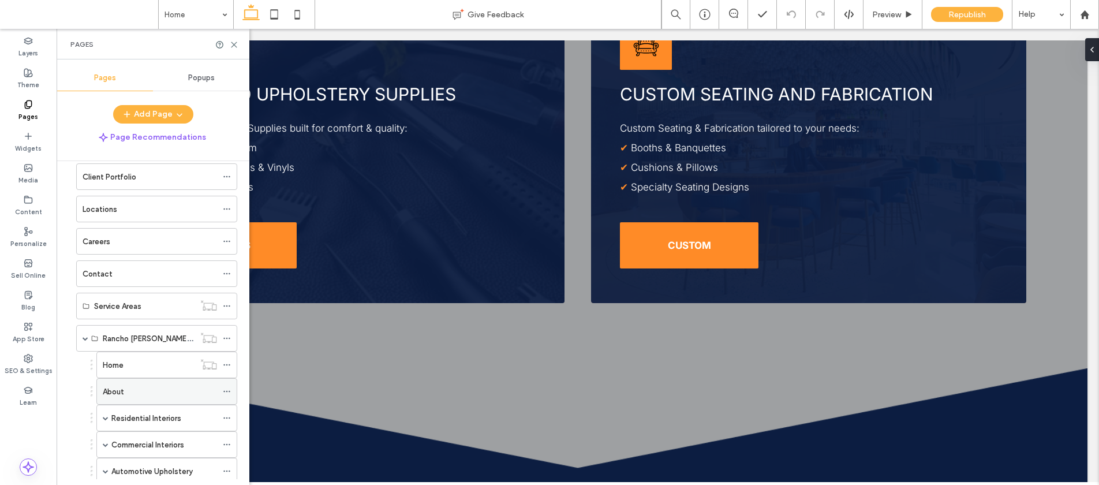
scroll to position [246, 0]
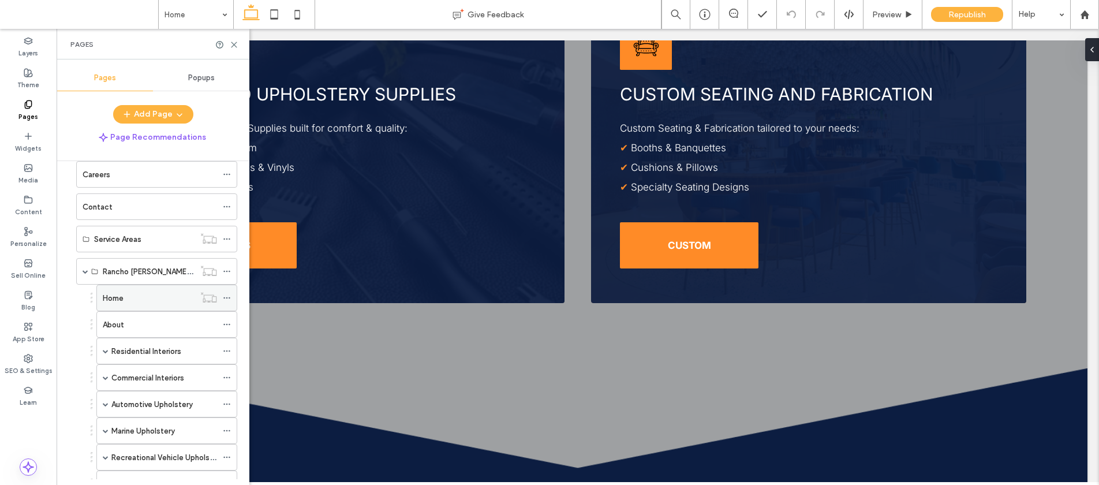
click at [130, 303] on div "Home" at bounding box center [149, 298] width 92 height 12
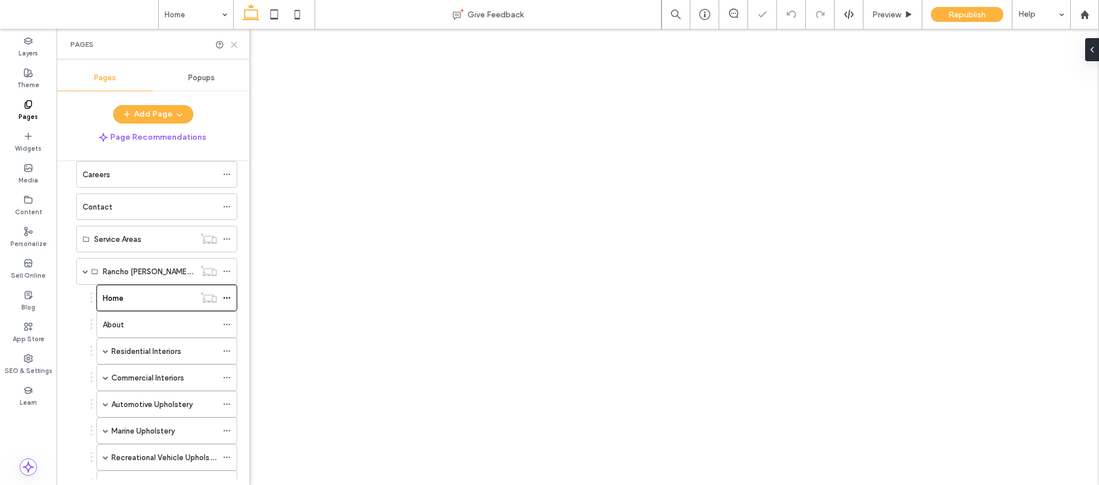
click at [234, 42] on icon at bounding box center [234, 44] width 9 height 9
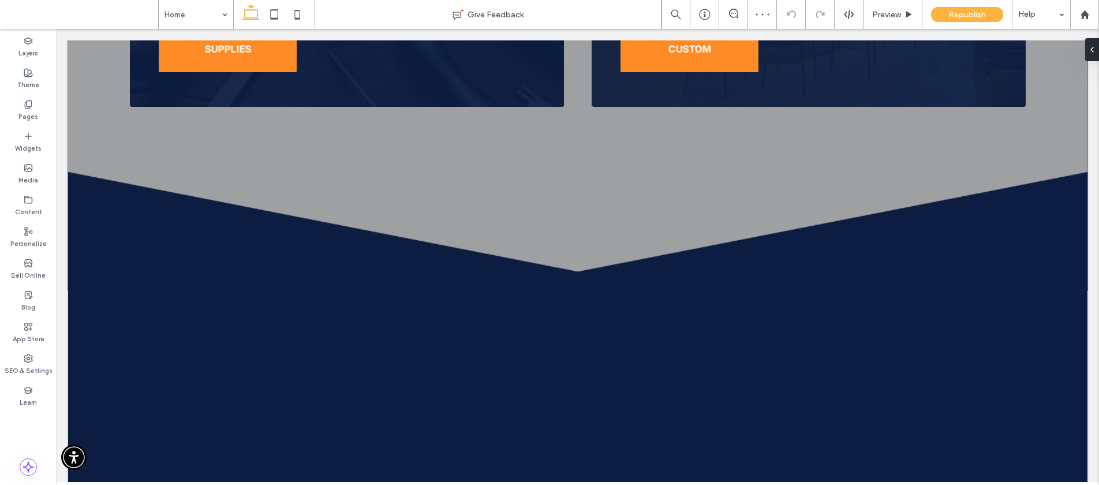
scroll to position [3699, 0]
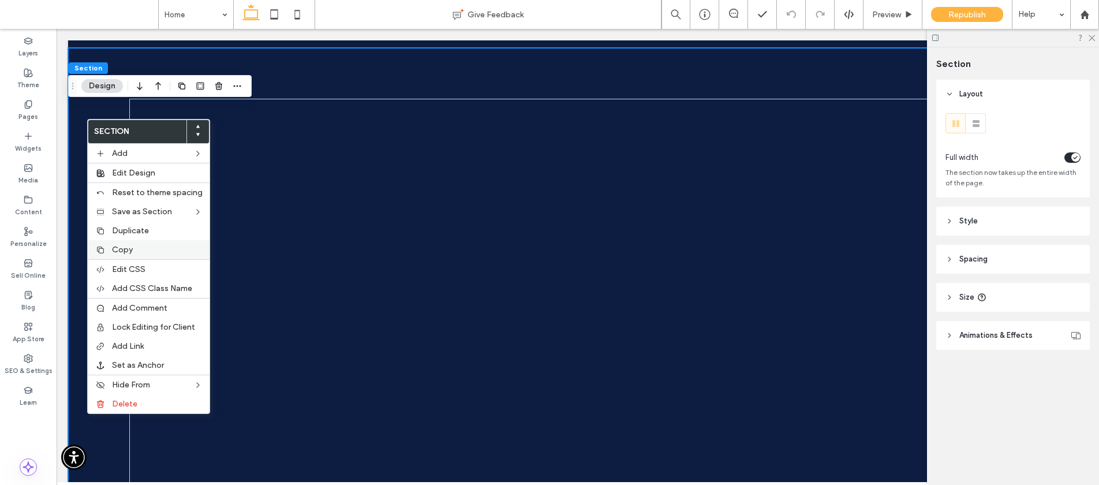
click at [118, 250] on span "Copy" at bounding box center [122, 250] width 21 height 10
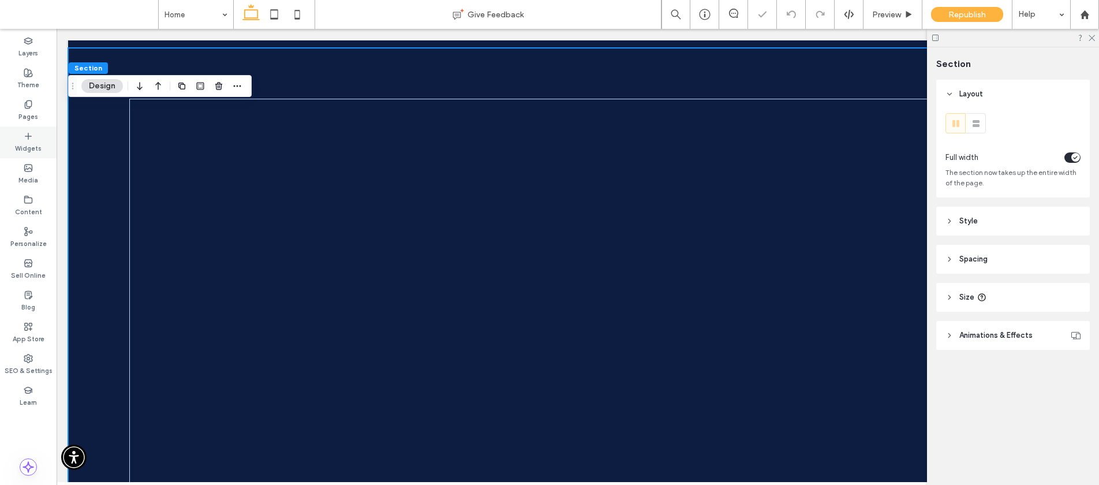
click at [28, 105] on icon at bounding box center [28, 104] width 9 height 9
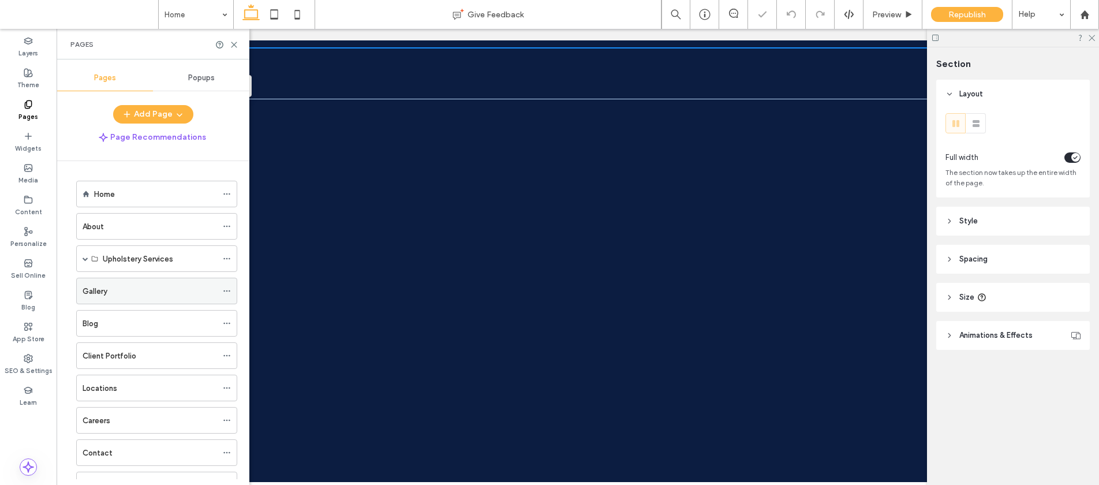
scroll to position [522, 0]
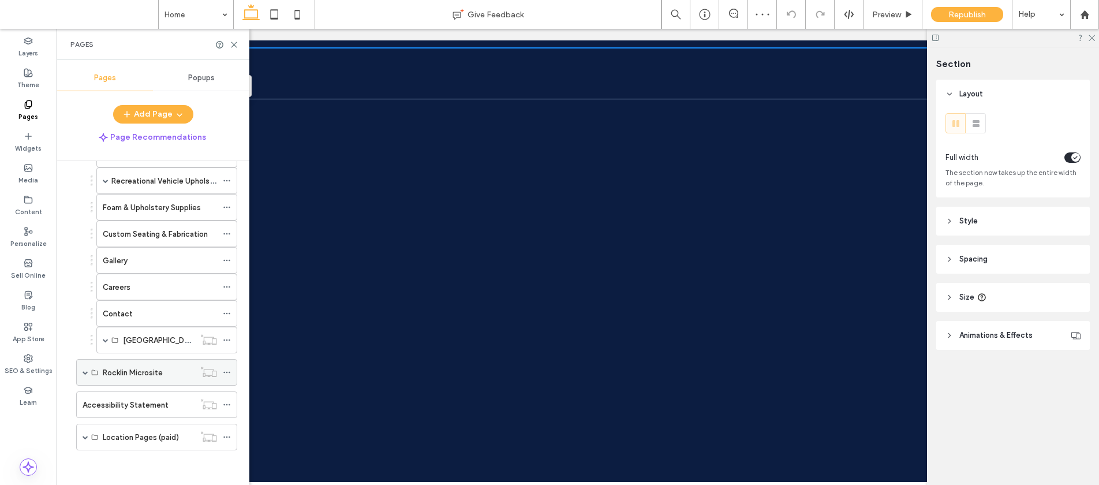
click at [84, 375] on span at bounding box center [86, 372] width 6 height 6
click at [123, 394] on label "Home" at bounding box center [113, 399] width 21 height 20
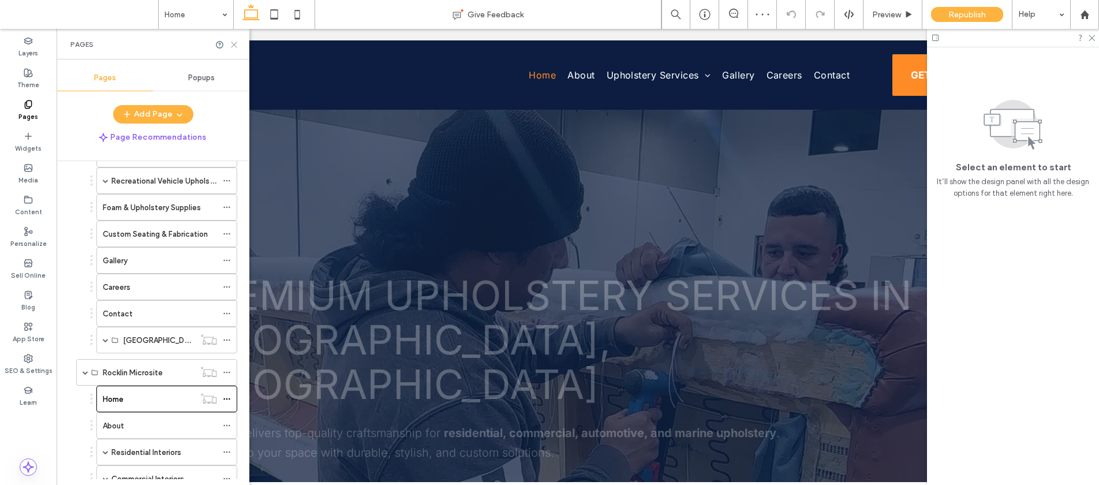
click at [235, 46] on icon at bounding box center [234, 44] width 9 height 9
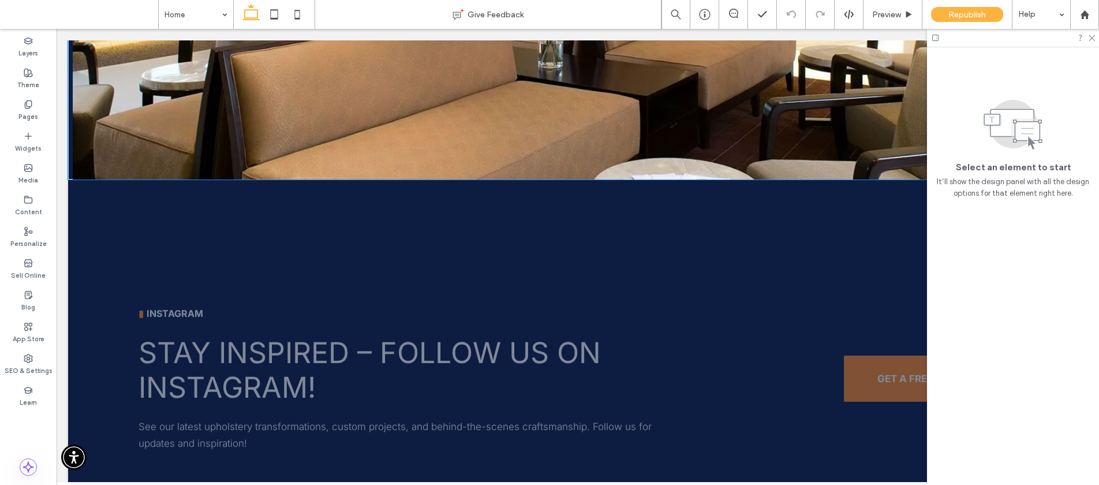
scroll to position [3129, 0]
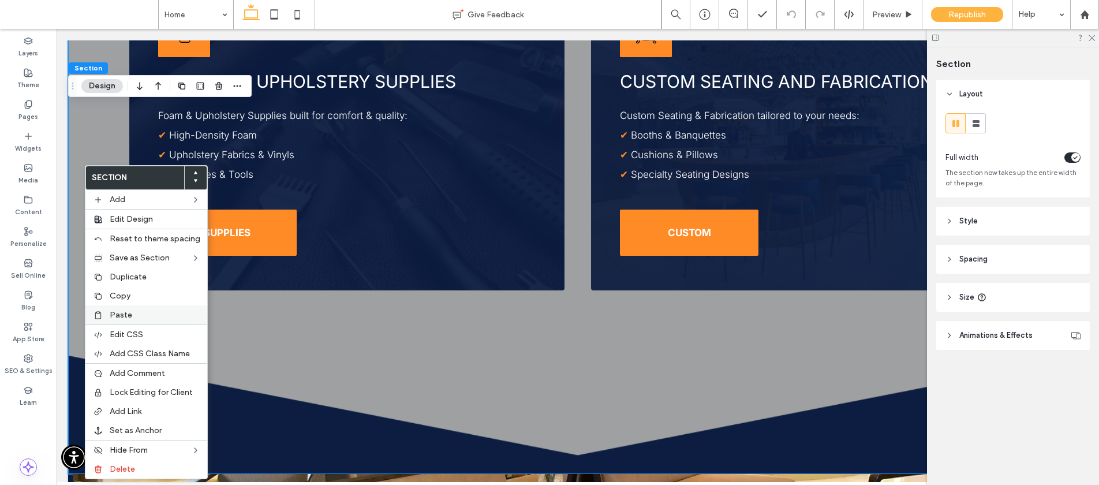
click at [107, 315] on div "Paste" at bounding box center [146, 314] width 122 height 19
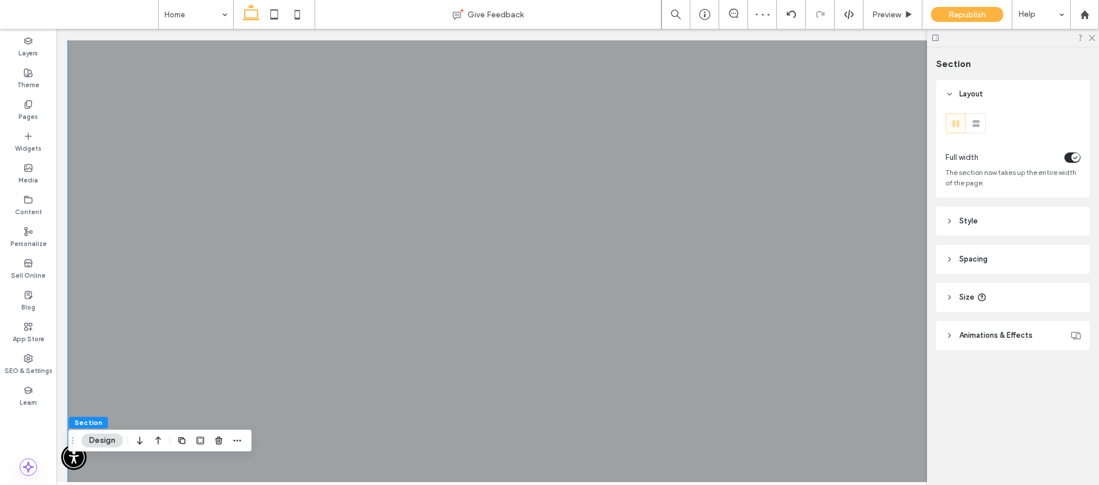
scroll to position [624, 0]
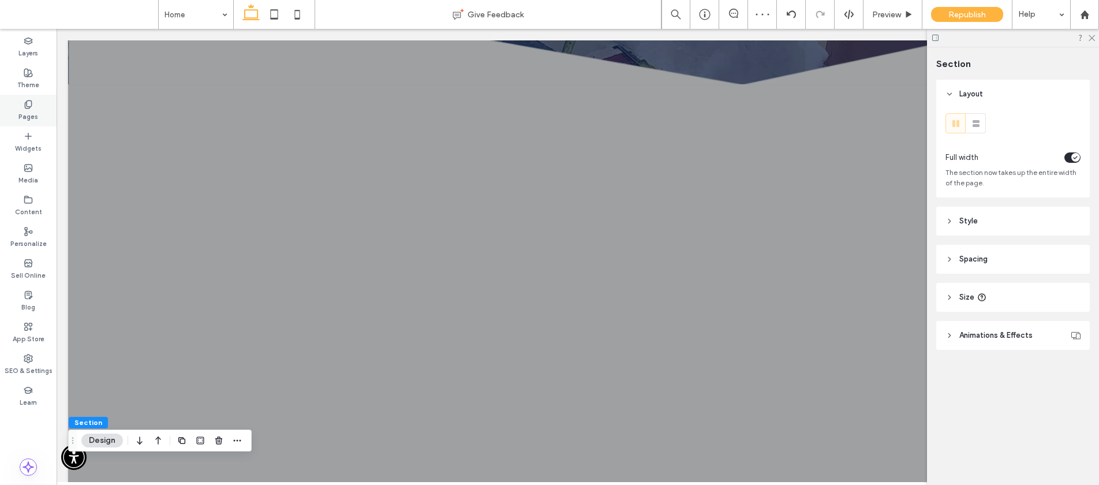
click at [38, 106] on div "Pages" at bounding box center [28, 111] width 57 height 32
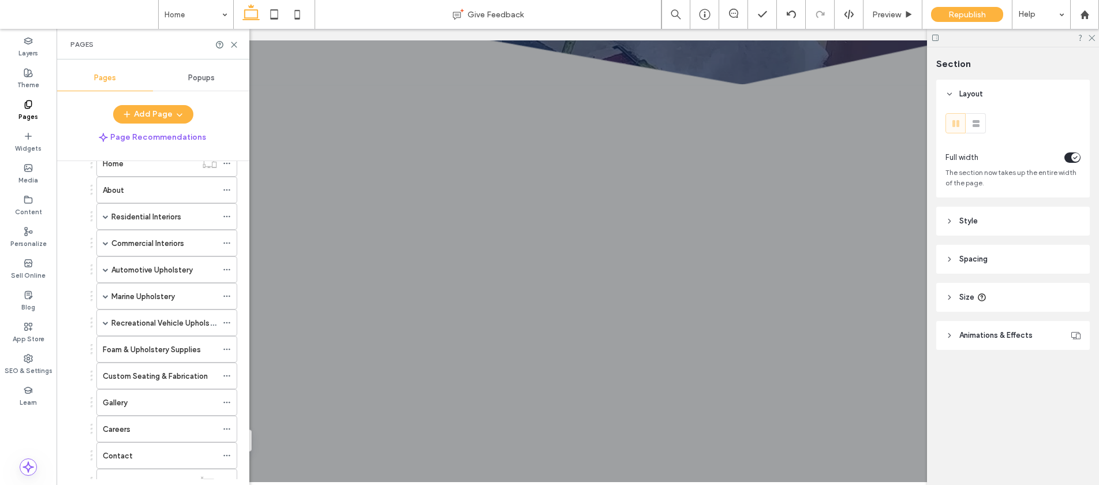
scroll to position [258, 0]
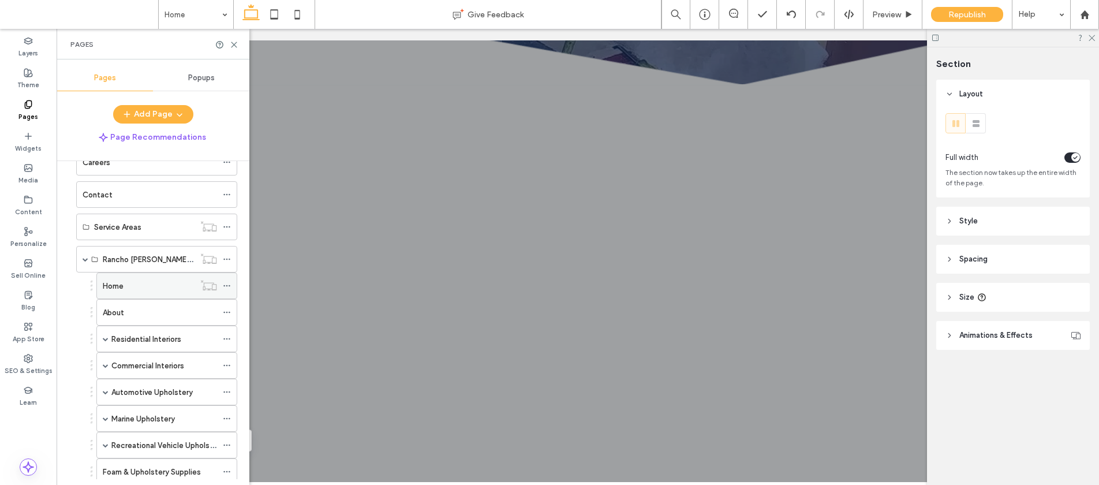
click at [117, 293] on div "Home" at bounding box center [149, 285] width 92 height 25
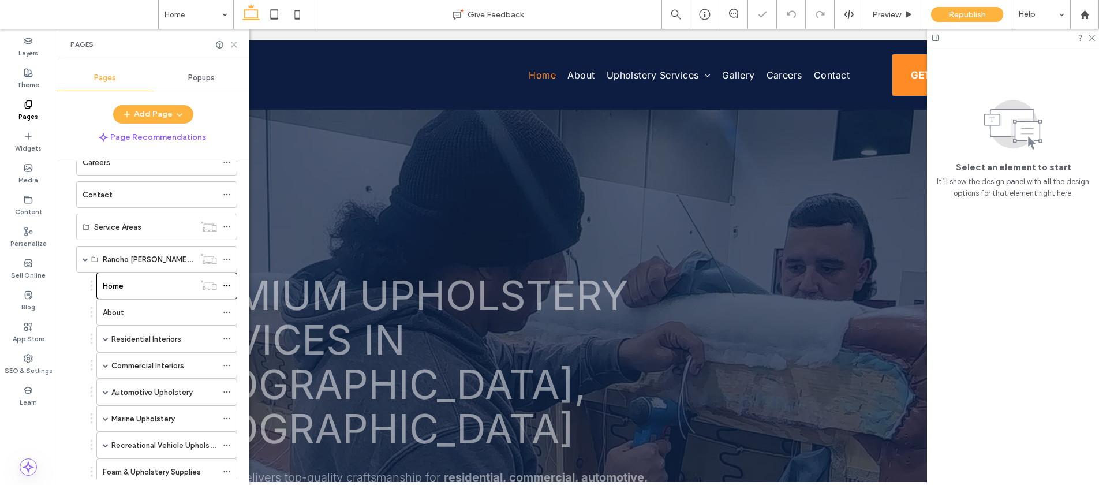
click at [231, 46] on icon at bounding box center [234, 44] width 9 height 9
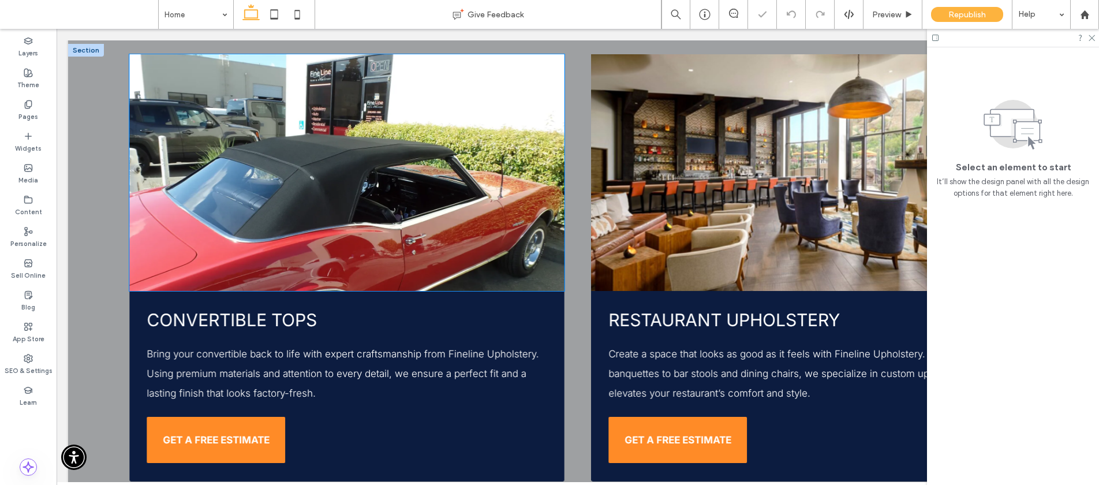
scroll to position [705, 0]
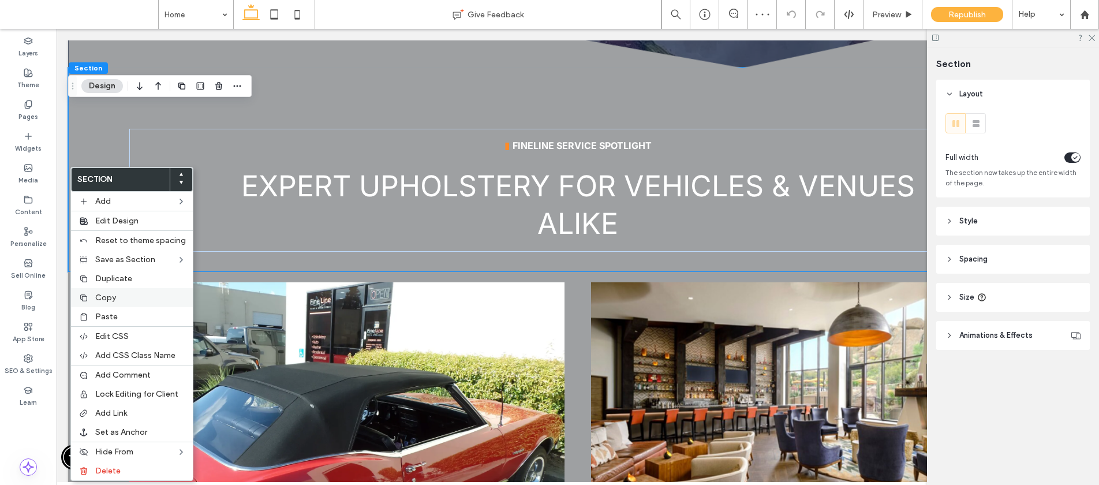
click at [110, 293] on span "Copy" at bounding box center [105, 298] width 21 height 10
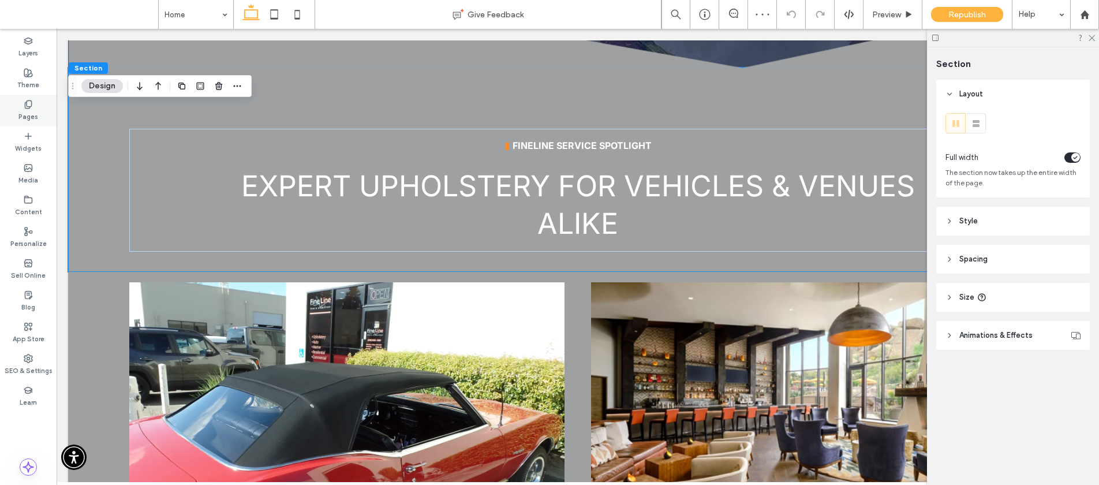
click at [31, 95] on div "Pages" at bounding box center [28, 111] width 57 height 32
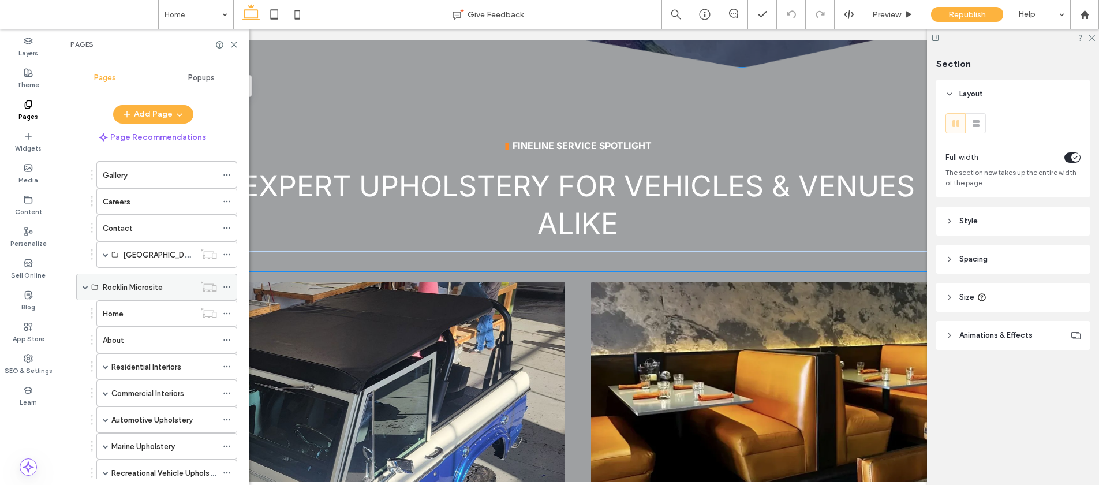
scroll to position [614, 0]
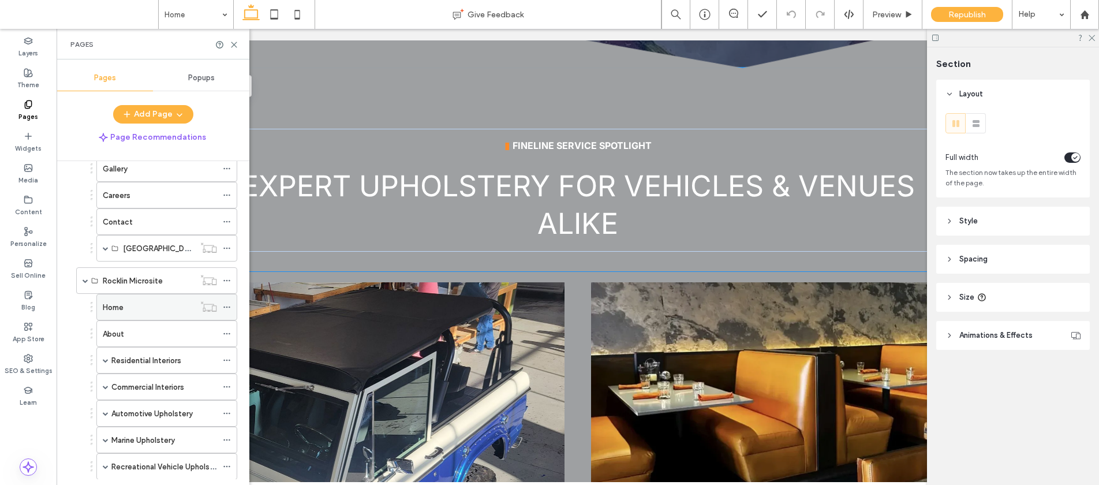
click at [124, 302] on div "Home" at bounding box center [149, 307] width 92 height 12
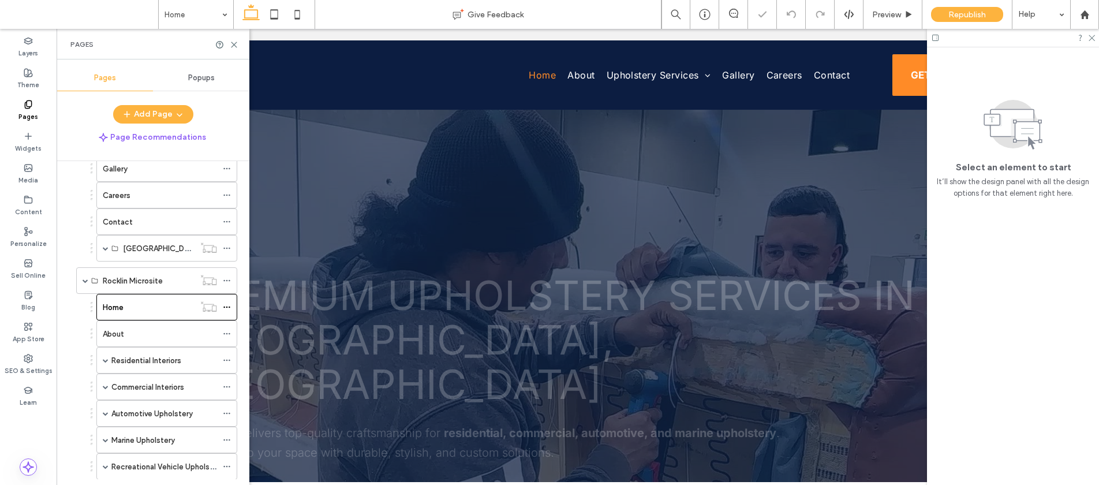
click at [233, 50] on div "Pages" at bounding box center [153, 44] width 193 height 31
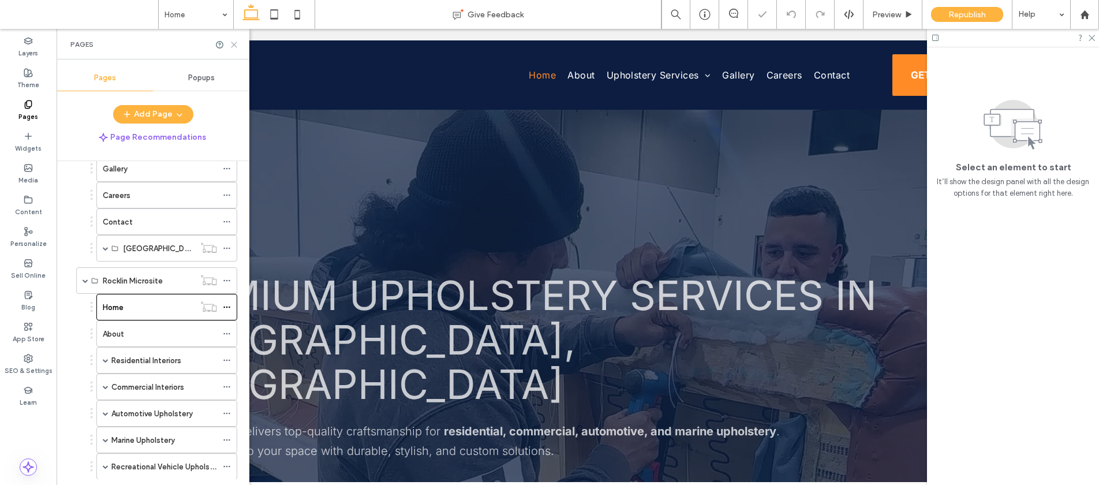
click at [230, 45] on icon at bounding box center [234, 44] width 9 height 9
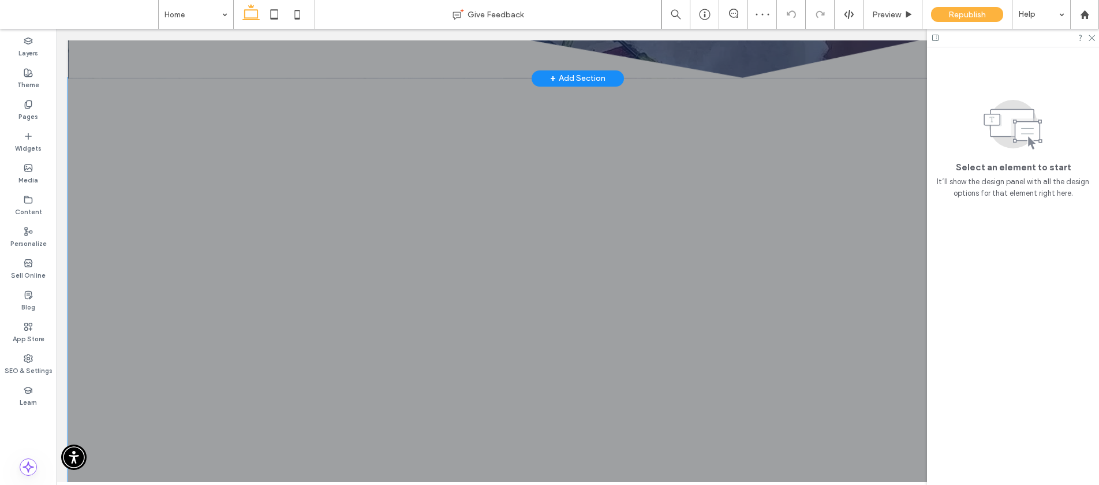
scroll to position [474, 0]
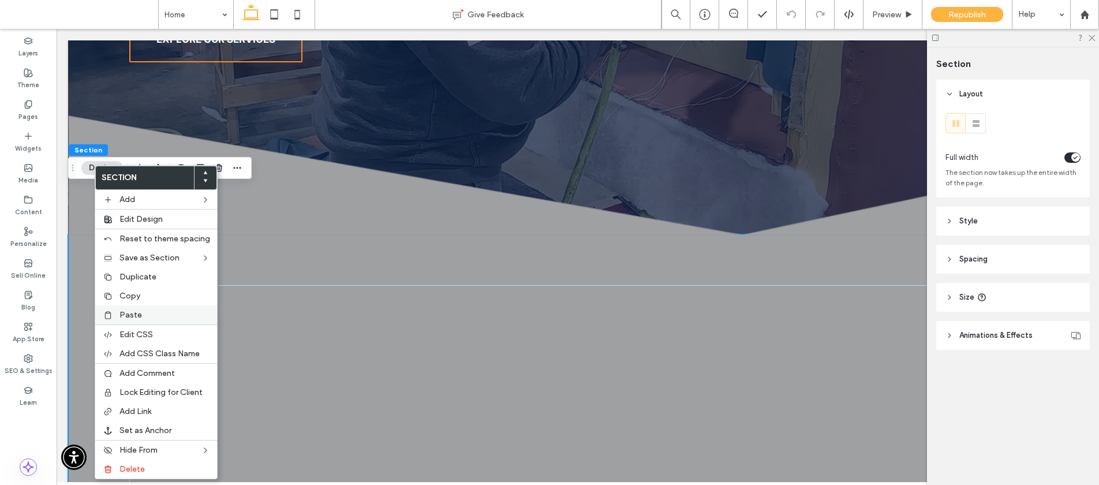
click at [115, 317] on div "Paste" at bounding box center [156, 314] width 122 height 19
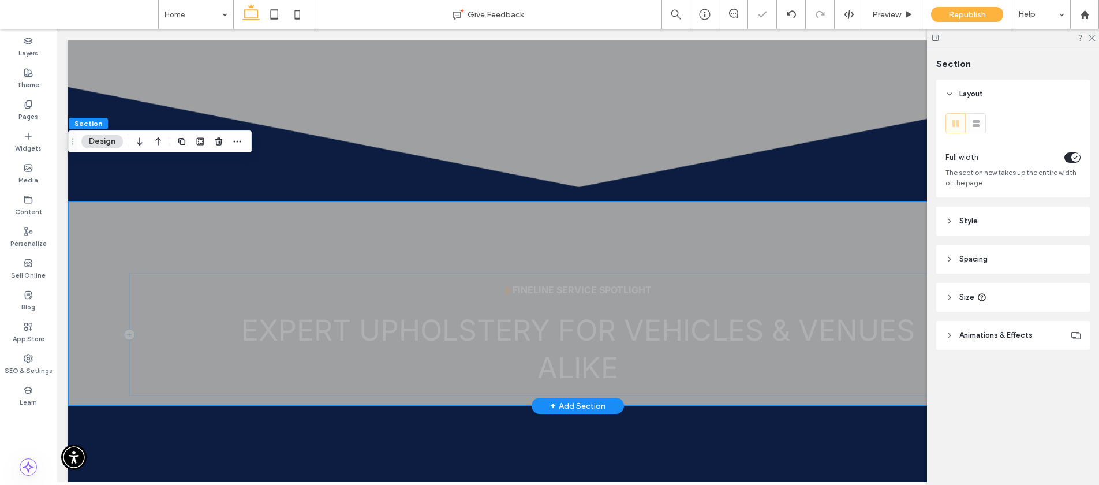
scroll to position [1253, 0]
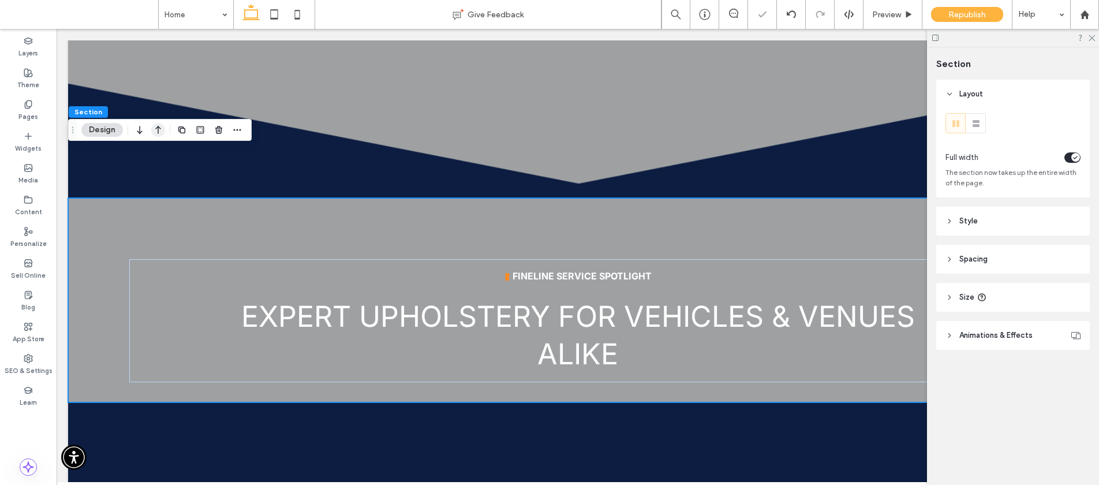
click at [154, 124] on icon "button" at bounding box center [158, 129] width 14 height 21
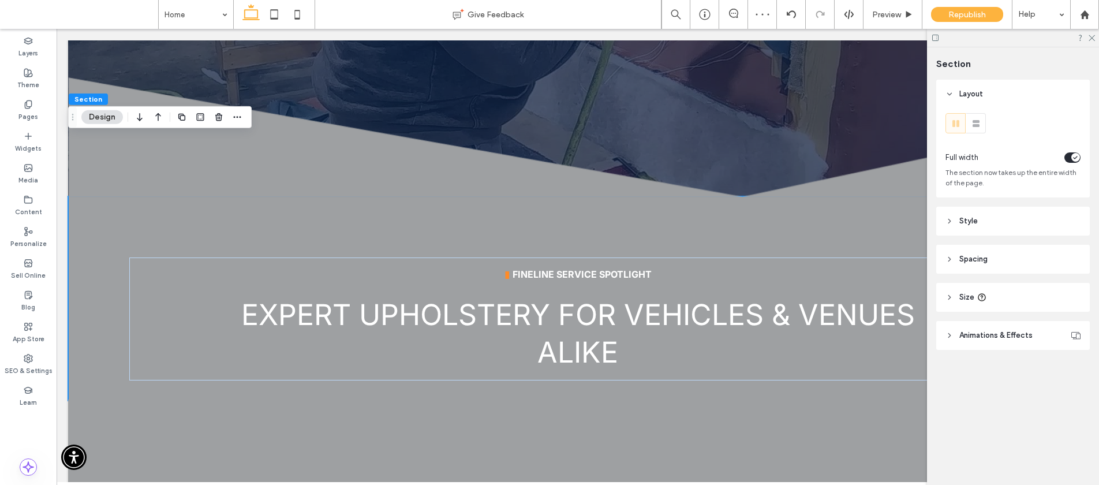
scroll to position [512, 0]
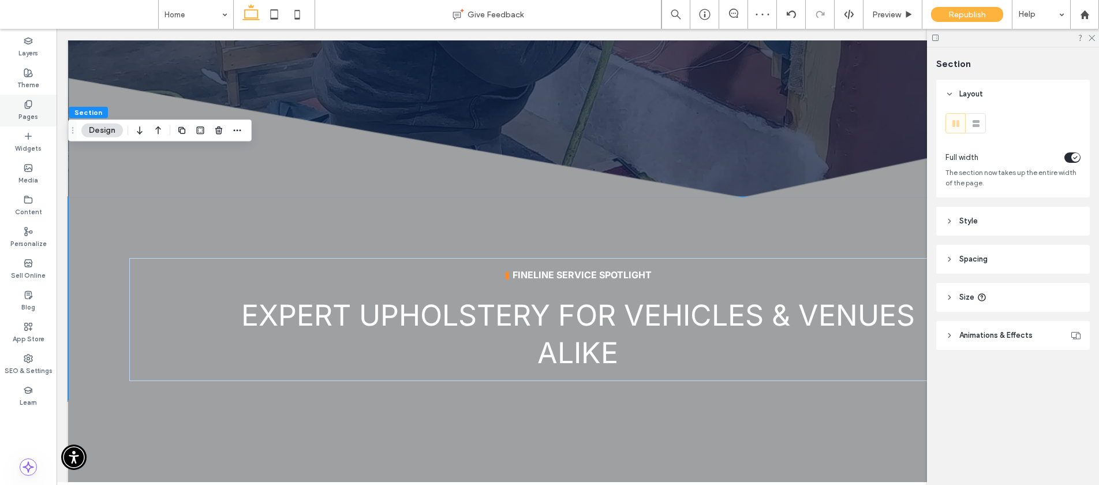
click at [32, 111] on label "Pages" at bounding box center [28, 115] width 20 height 13
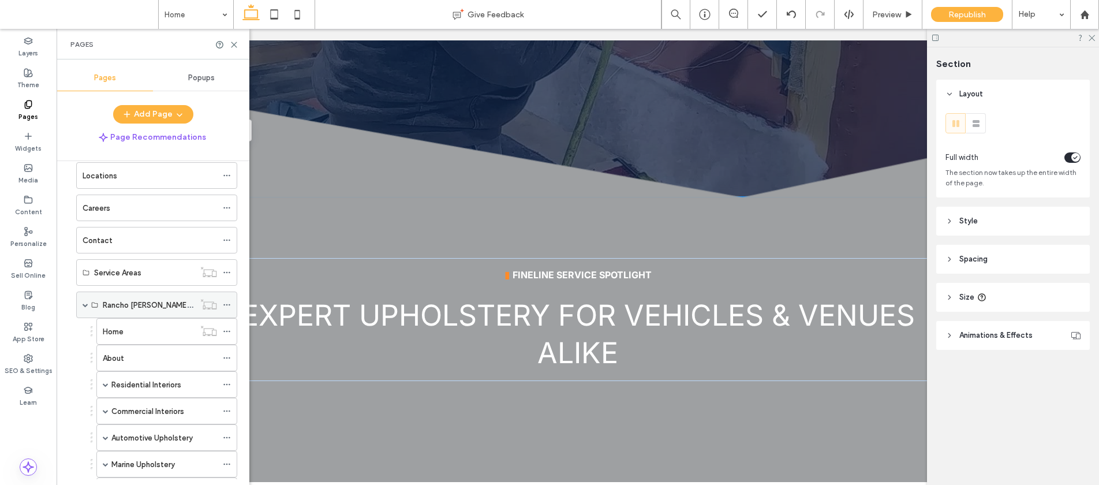
scroll to position [215, 0]
click at [121, 330] on label "Home" at bounding box center [113, 329] width 21 height 20
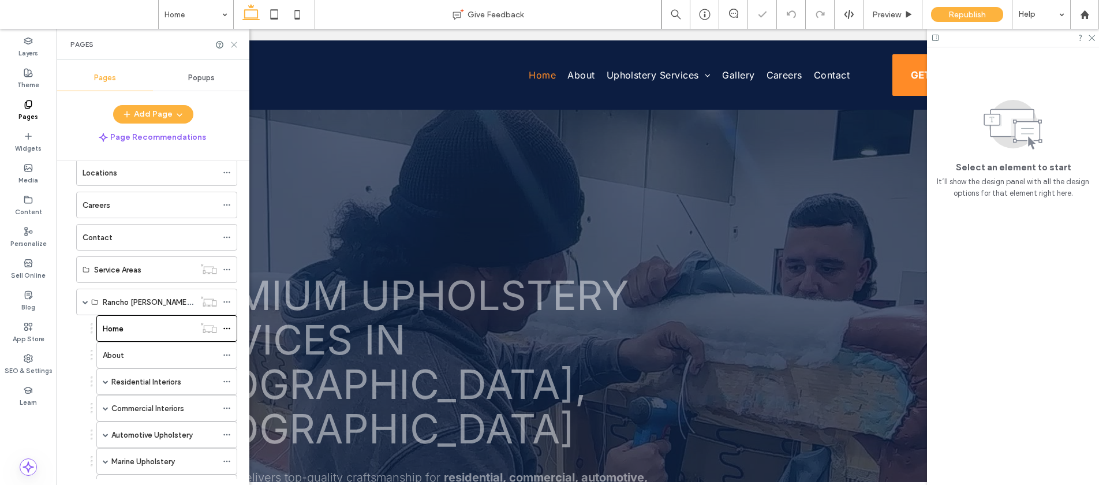
drag, startPoint x: 234, startPoint y: 46, endPoint x: 143, endPoint y: 109, distance: 110.3
click at [234, 46] on icon at bounding box center [234, 44] width 9 height 9
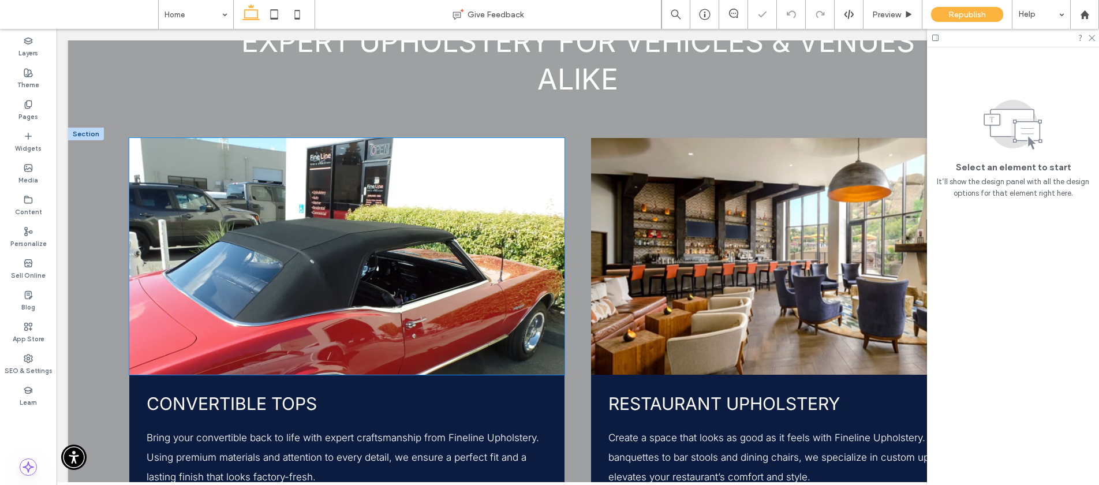
scroll to position [841, 0]
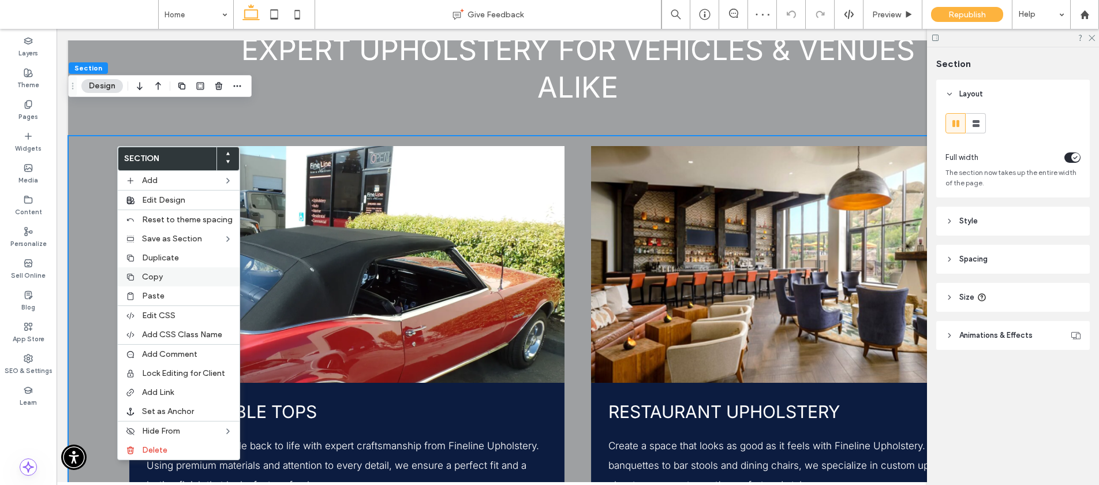
click at [151, 271] on div "Copy" at bounding box center [179, 276] width 122 height 19
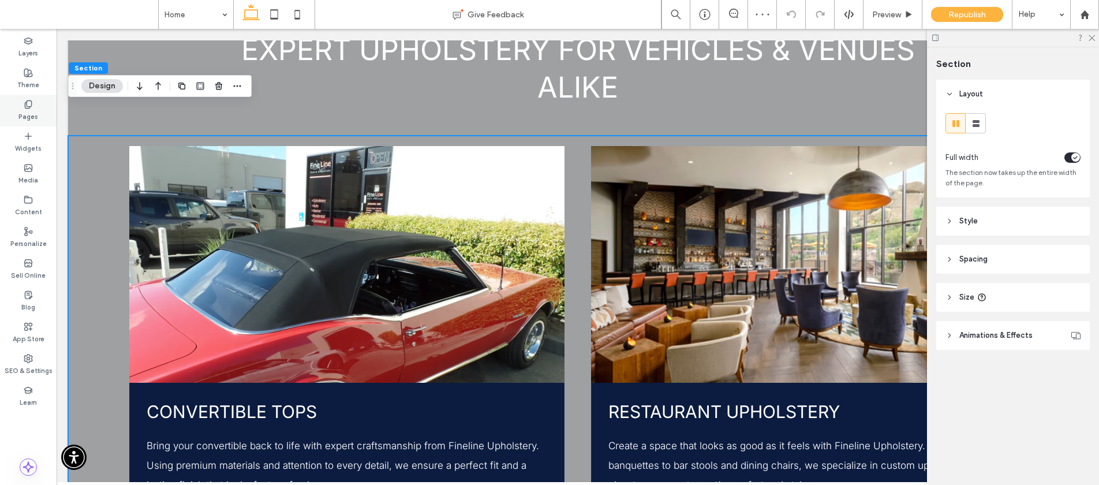
click at [27, 95] on div "Pages" at bounding box center [28, 111] width 57 height 32
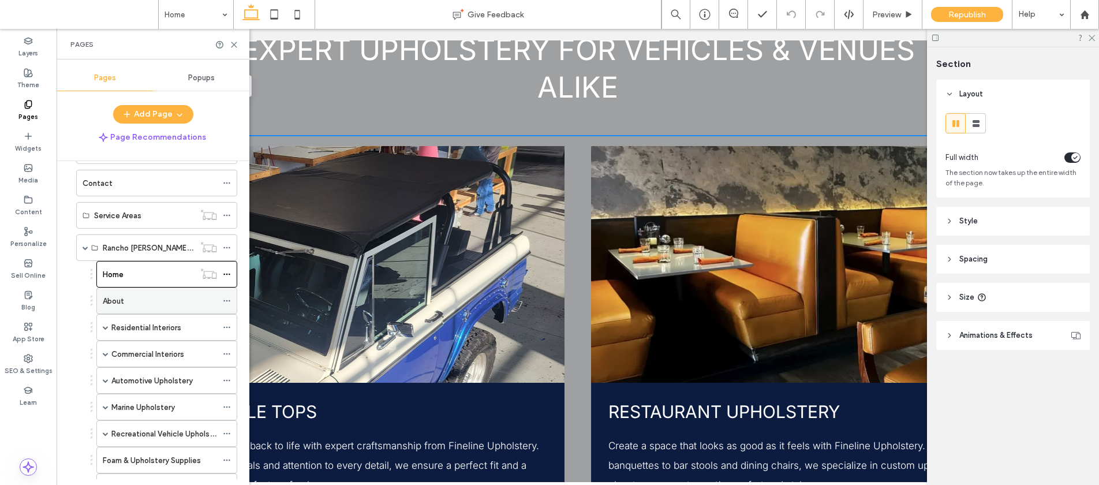
scroll to position [344, 0]
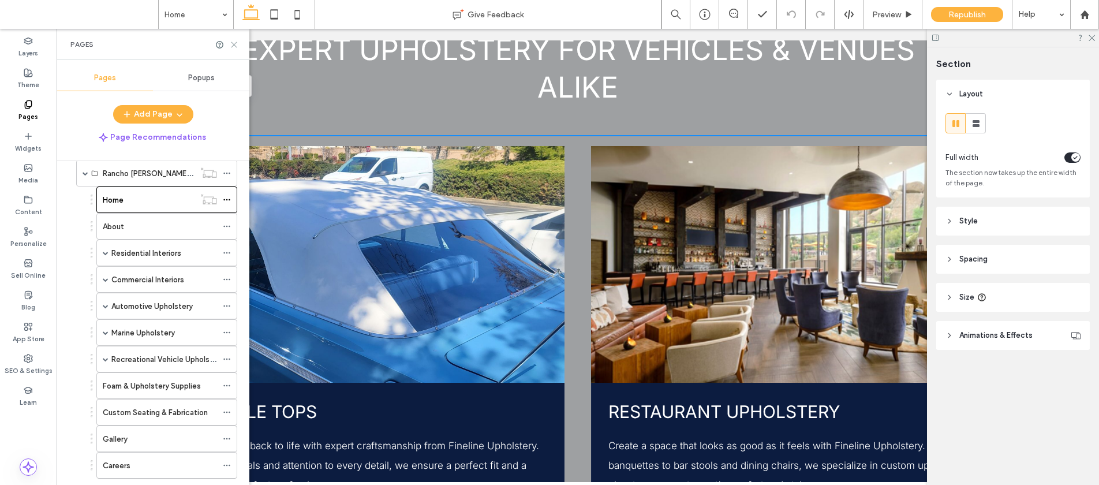
click at [234, 44] on use at bounding box center [233, 44] width 5 height 5
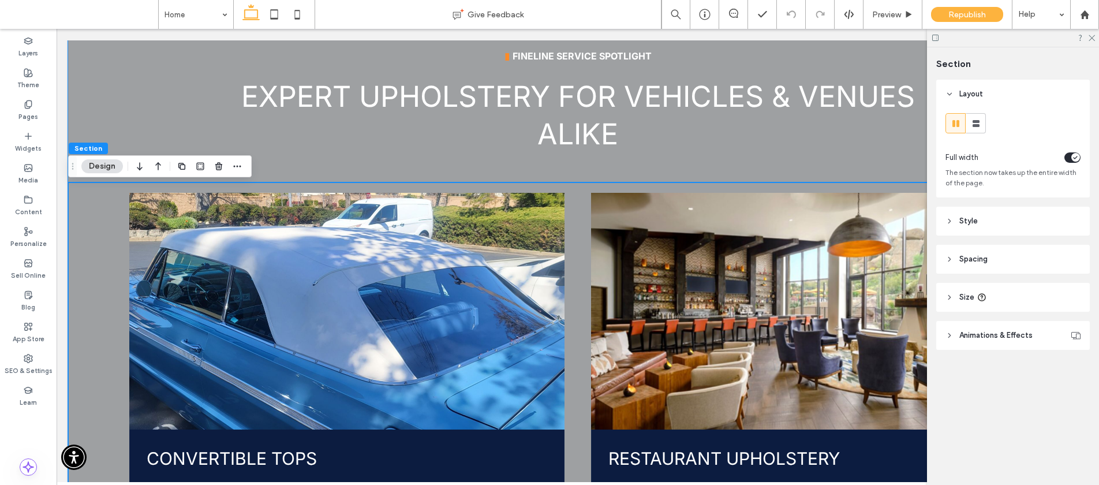
scroll to position [612, 0]
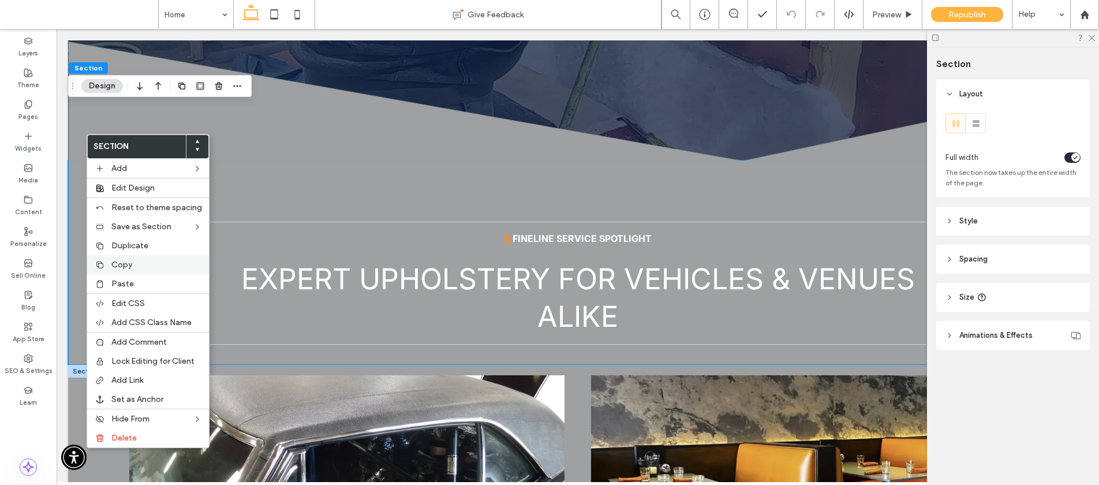
click at [107, 259] on div "Copy" at bounding box center [148, 264] width 122 height 19
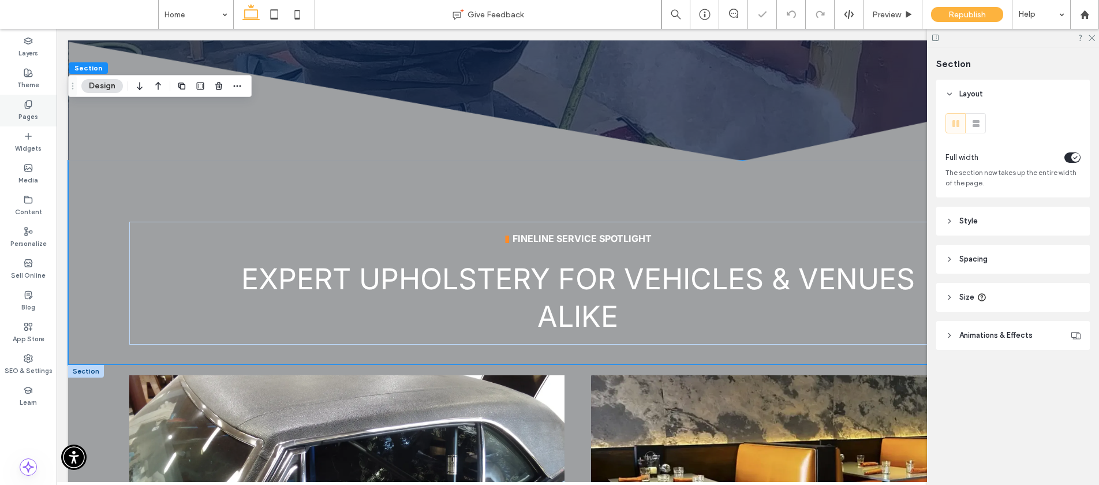
click at [29, 110] on label "Pages" at bounding box center [28, 115] width 20 height 13
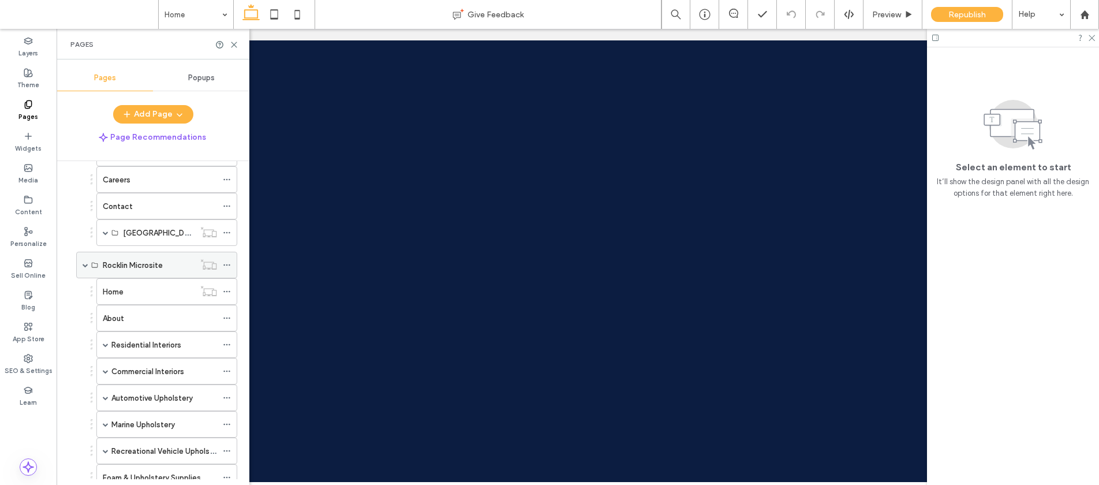
click at [83, 265] on span at bounding box center [86, 265] width 6 height 6
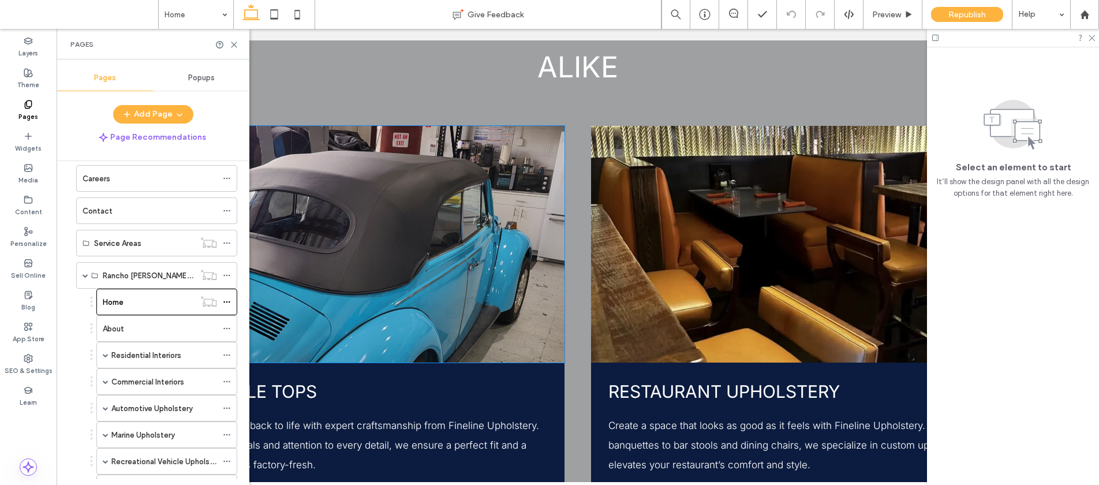
scroll to position [1027, 0]
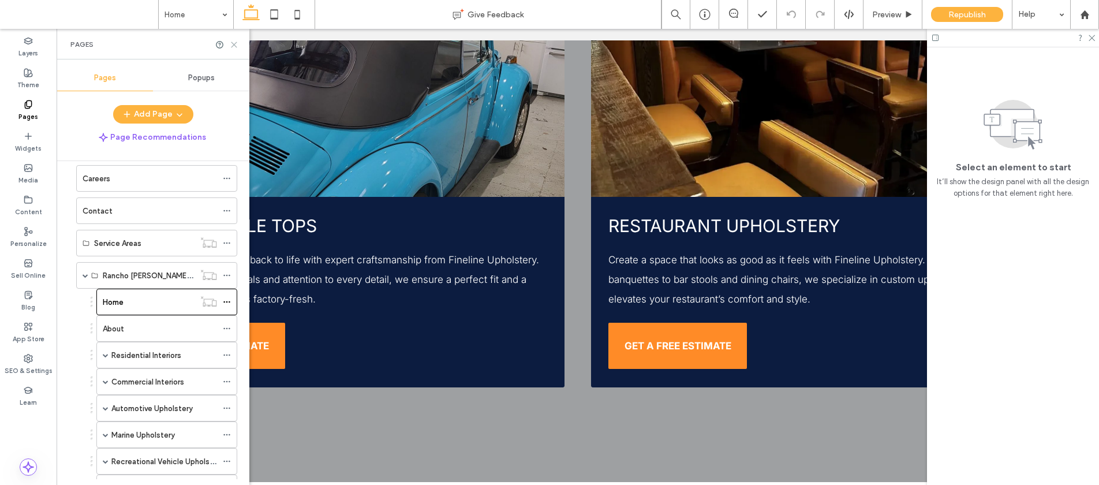
click at [237, 45] on icon at bounding box center [234, 44] width 9 height 9
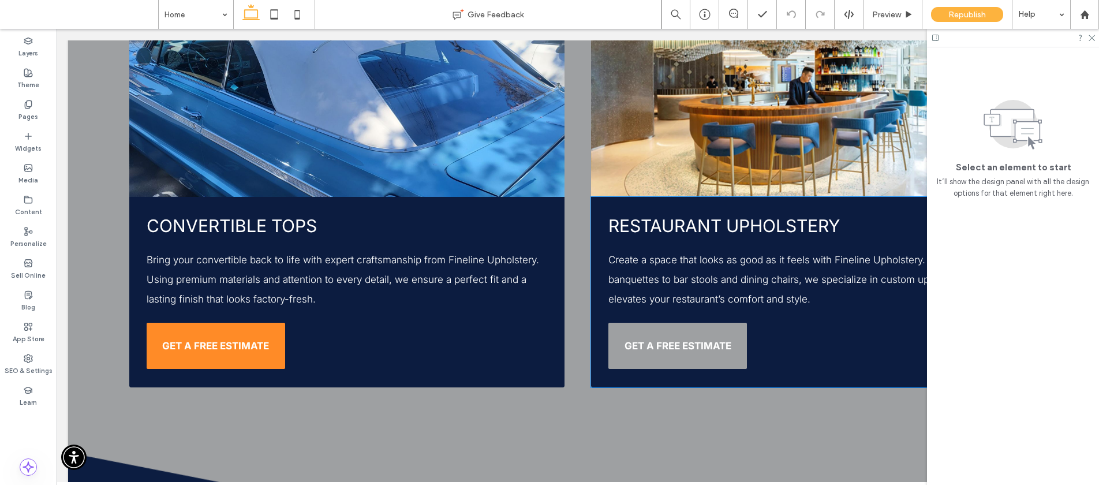
click at [658, 323] on link "GET A FREE ESTIMATE" at bounding box center [677, 346] width 139 height 46
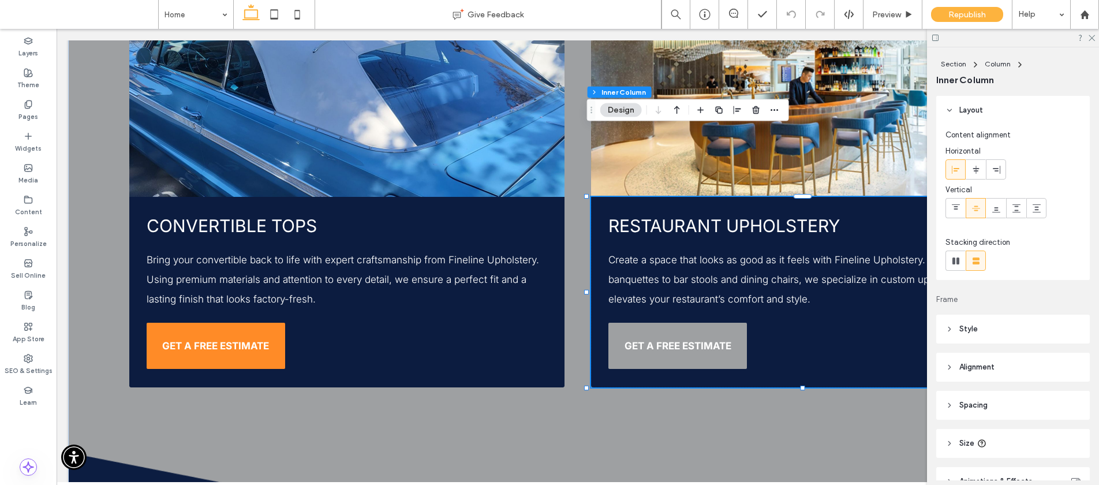
click at [658, 323] on link "GET A FREE ESTIMATE" at bounding box center [677, 346] width 139 height 46
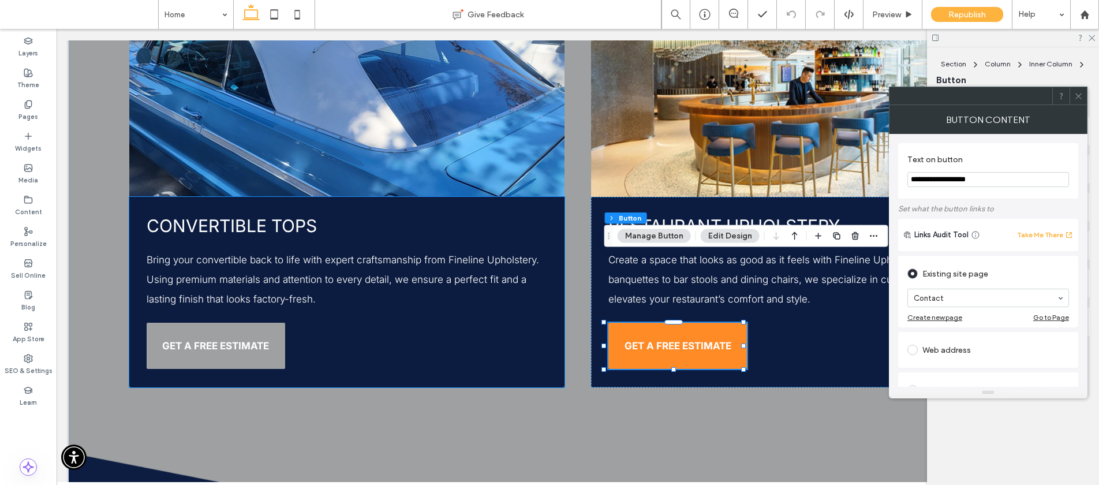
click at [274, 323] on link "GET A FREE ESTIMATE" at bounding box center [216, 346] width 139 height 46
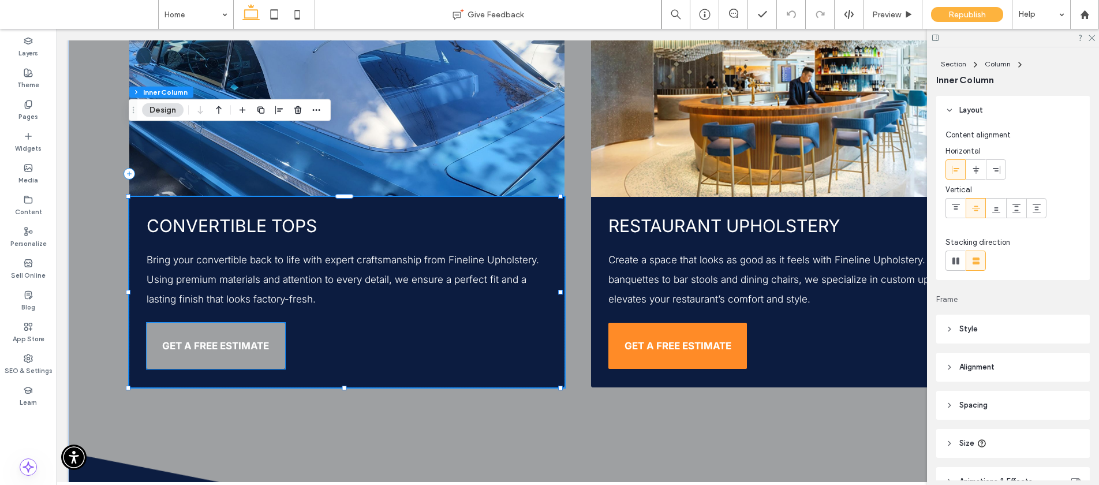
click at [264, 340] on span "GET A FREE ESTIMATE" at bounding box center [215, 346] width 107 height 12
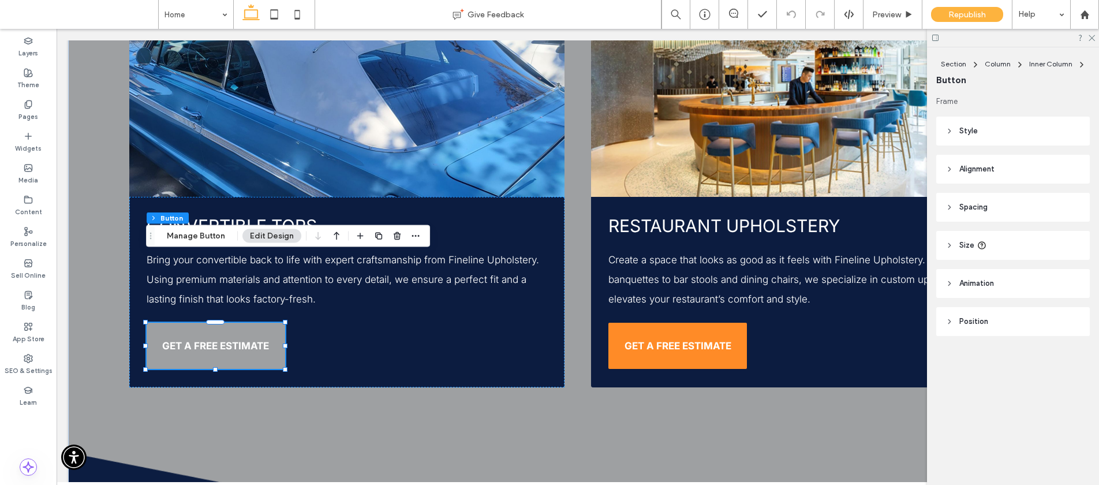
click at [264, 340] on span "GET A FREE ESTIMATE" at bounding box center [215, 346] width 107 height 12
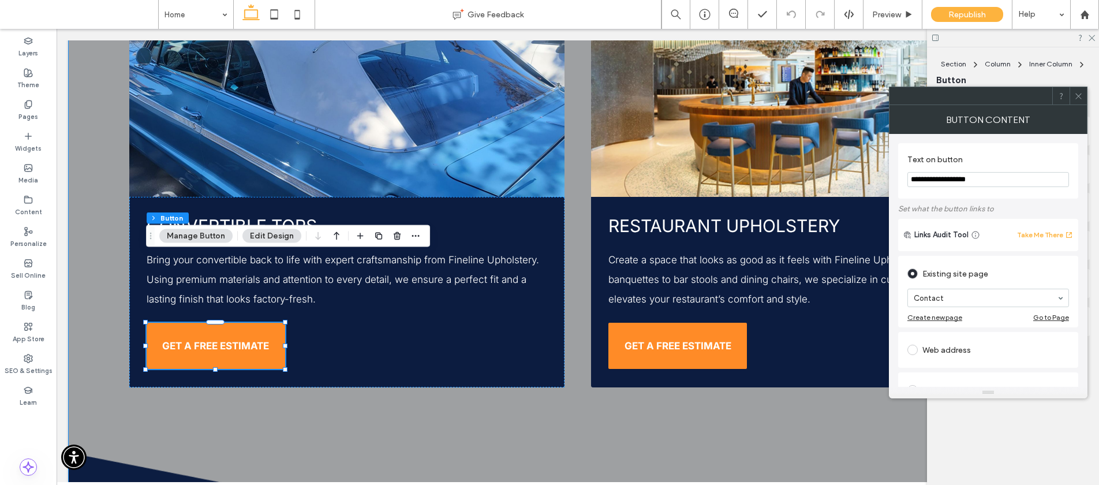
click at [666, 365] on div "Convertible Tops Bring your convertible back to life with expert craftsmanship …" at bounding box center [577, 260] width 1019 height 621
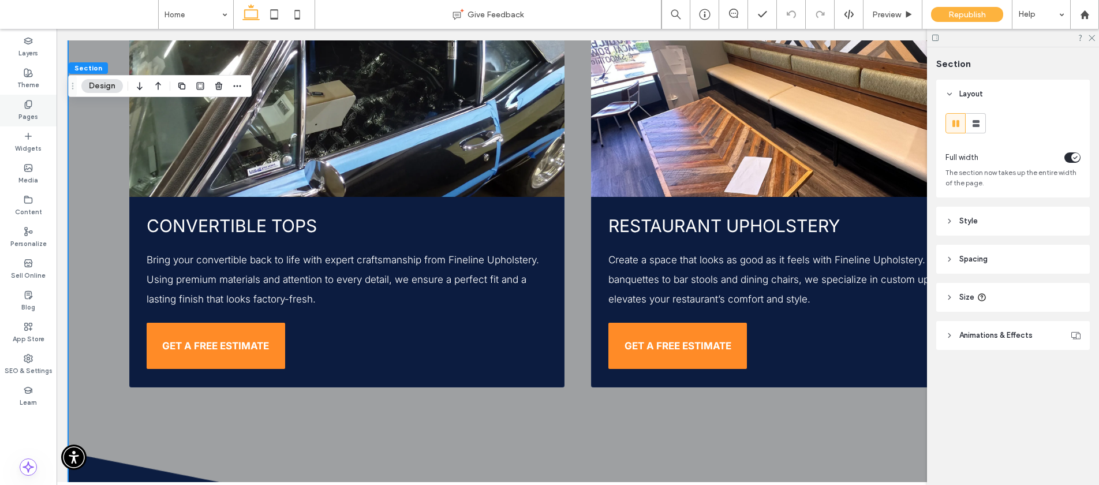
click at [25, 112] on label "Pages" at bounding box center [28, 115] width 20 height 13
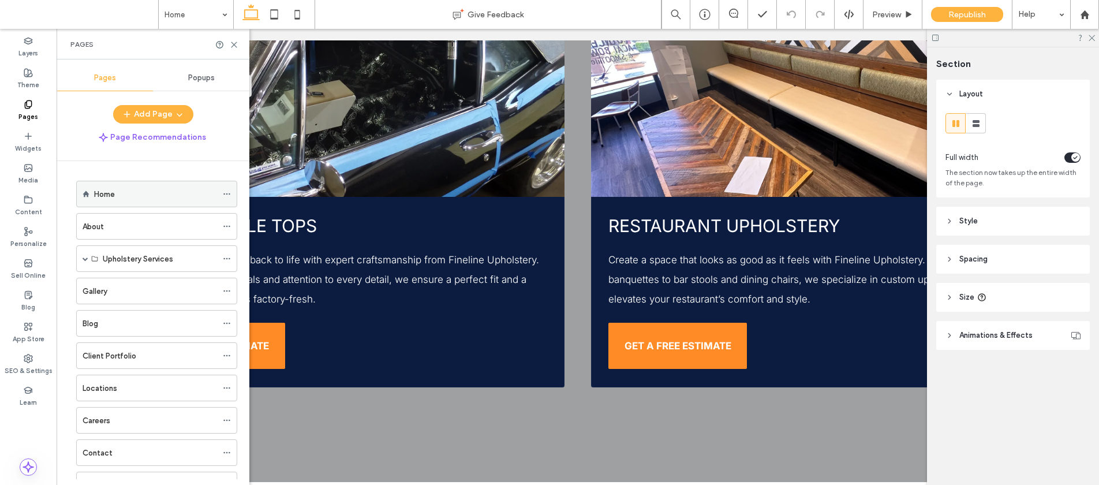
click at [91, 192] on div "Home" at bounding box center [156, 194] width 161 height 27
click at [177, 194] on div "Home" at bounding box center [155, 194] width 123 height 12
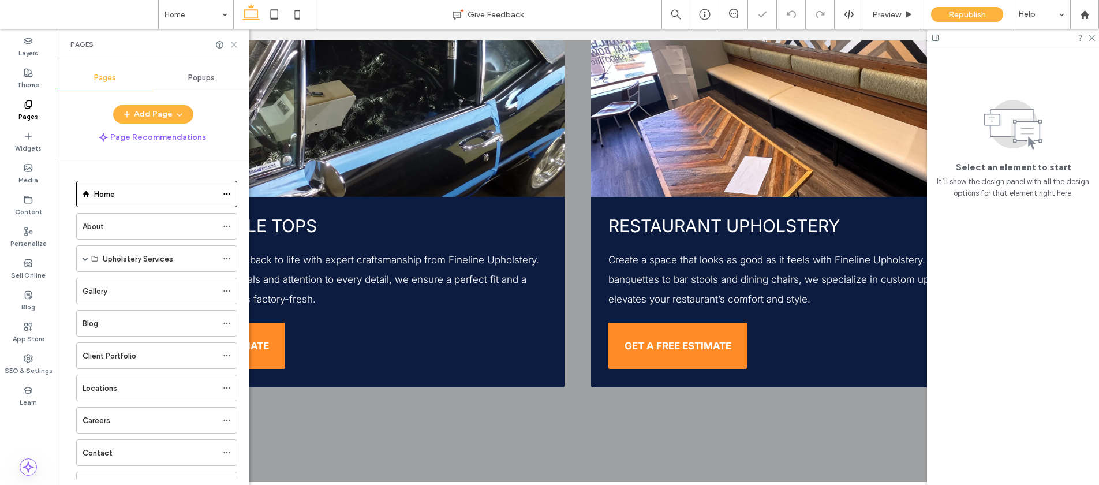
click at [231, 42] on use at bounding box center [233, 44] width 5 height 5
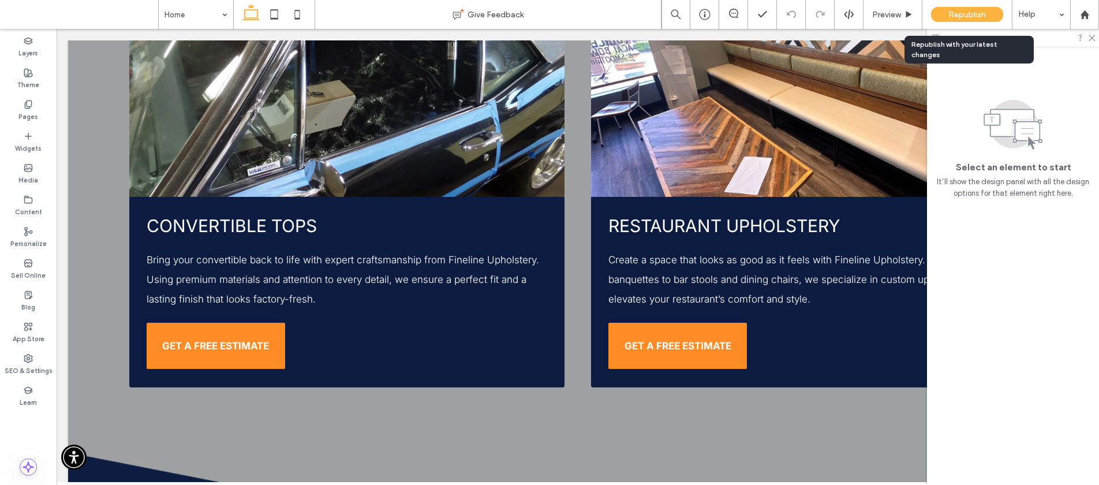
click at [968, 13] on span "Republish" at bounding box center [967, 15] width 38 height 10
